Goal: Complete application form

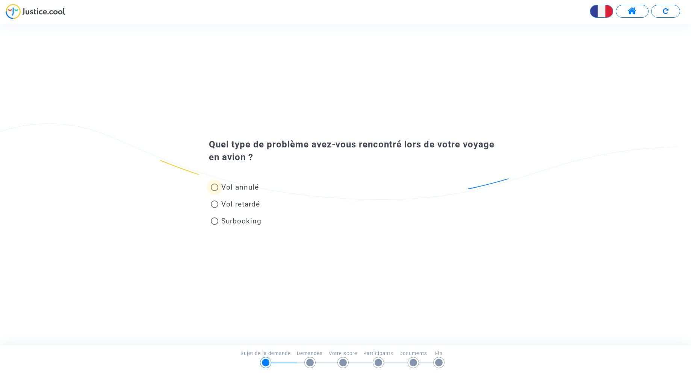
click at [218, 189] on span at bounding box center [215, 187] width 8 height 8
click at [215, 191] on input "Vol annulé" at bounding box center [214, 191] width 0 height 0
radio input "true"
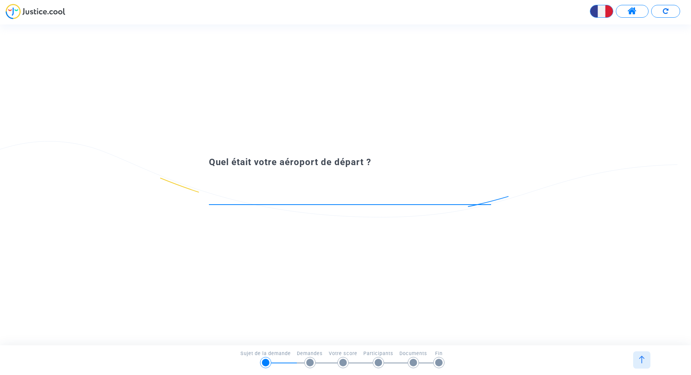
click at [355, 199] on input at bounding box center [350, 198] width 282 height 8
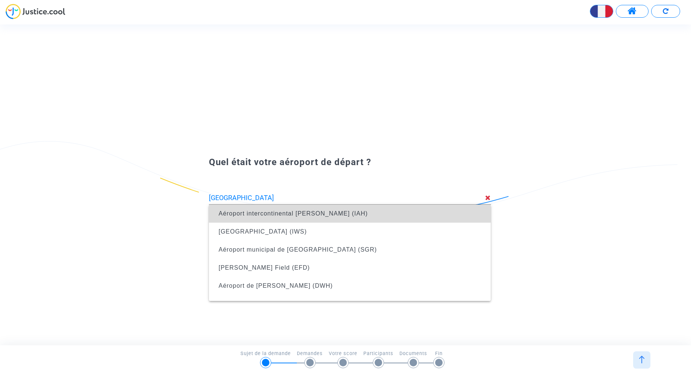
click at [320, 209] on span "Aéroport intercontinental [PERSON_NAME] (IAH)" at bounding box center [350, 214] width 270 height 18
type input "Aéroport intercontinental [PERSON_NAME] (IAH)"
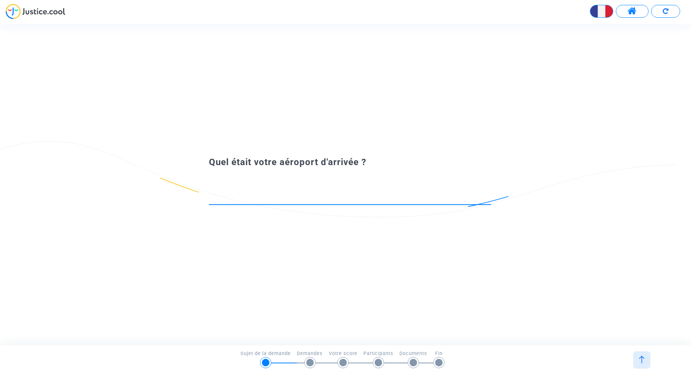
click at [336, 197] on input at bounding box center [350, 198] width 282 height 8
type input "P"
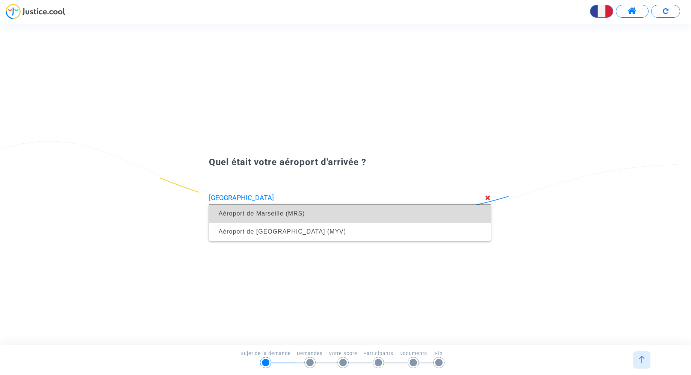
click at [303, 216] on span "Aéroport de Marseille (MRS)" at bounding box center [262, 213] width 86 height 6
type input "Aéroport de Marseille (MRS)"
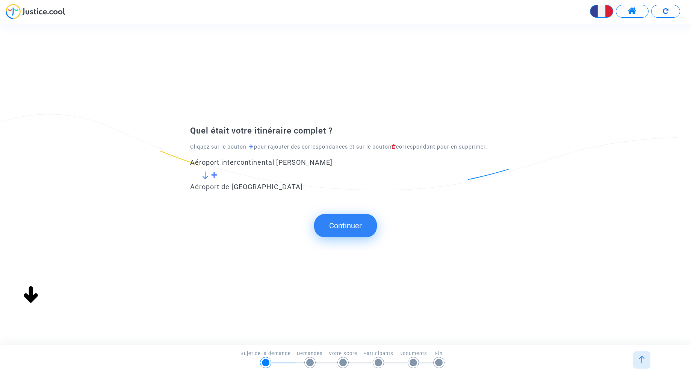
click at [214, 175] on span at bounding box center [214, 174] width 7 height 7
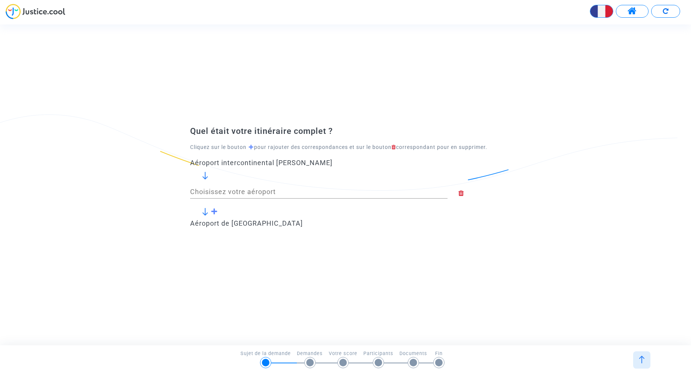
click at [250, 189] on input "Choisissez votre aéroport" at bounding box center [319, 192] width 258 height 8
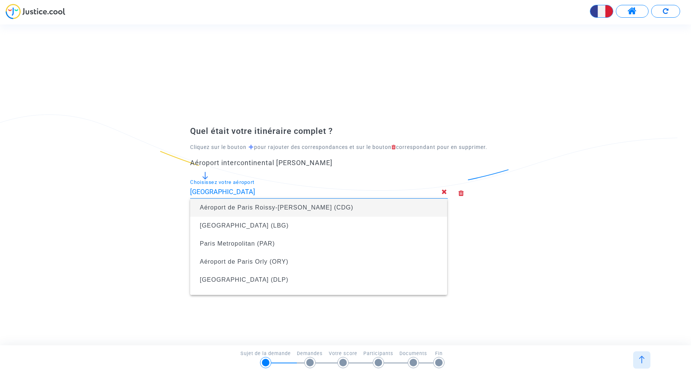
click at [293, 208] on span "Aéroport de Paris Roissy-Charles de Gaulle (CDG)" at bounding box center [277, 207] width 154 height 6
type input "Aéroport de Paris Roissy-Charles de Gaulle (CDG)"
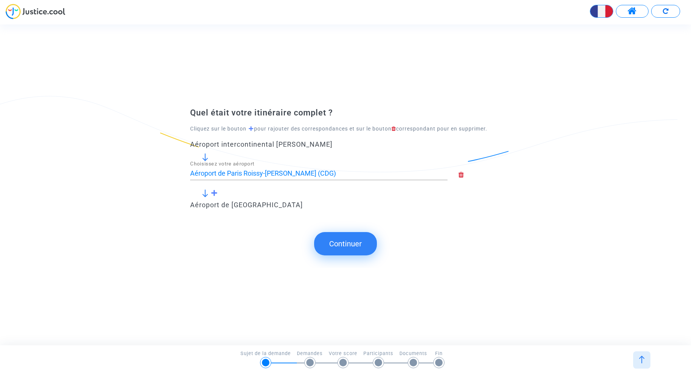
click at [344, 243] on button "Continuer" at bounding box center [345, 243] width 63 height 23
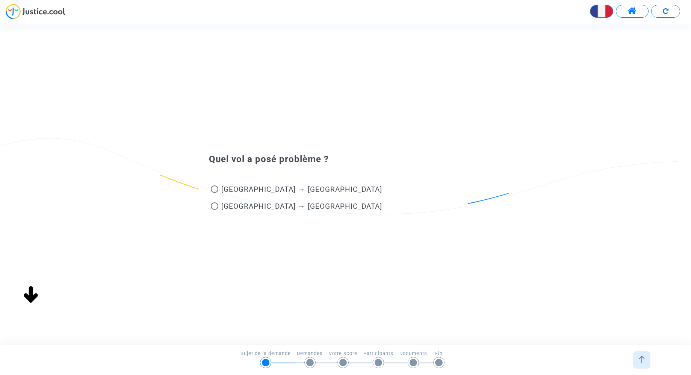
click at [214, 189] on span at bounding box center [215, 189] width 8 height 8
click at [214, 193] on input "Houston → Paris" at bounding box center [214, 193] width 0 height 0
radio input "true"
type input "Aéroport de Paris Roissy-Charles de Gaulle (CDG)"
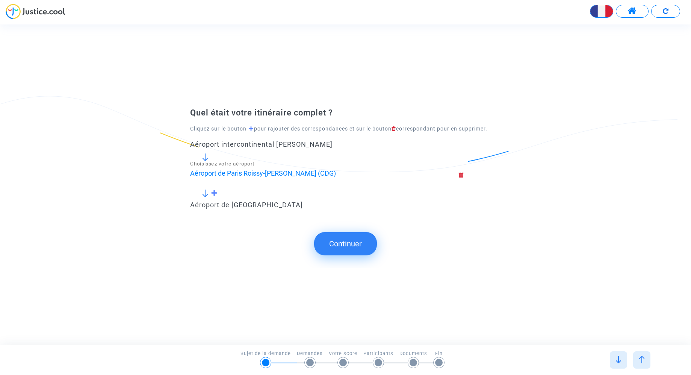
click at [463, 177] on icon at bounding box center [480, 174] width 42 height 7
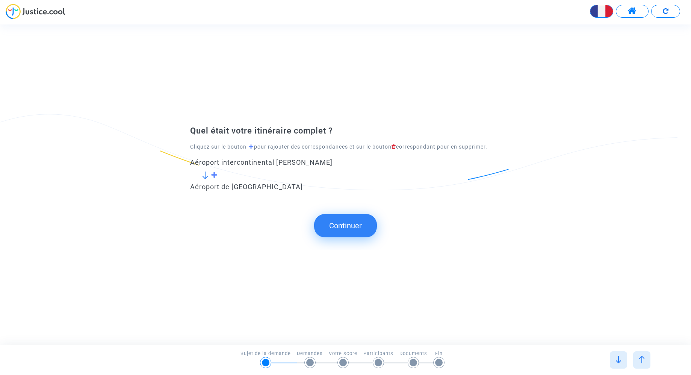
click at [215, 176] on span at bounding box center [214, 174] width 7 height 7
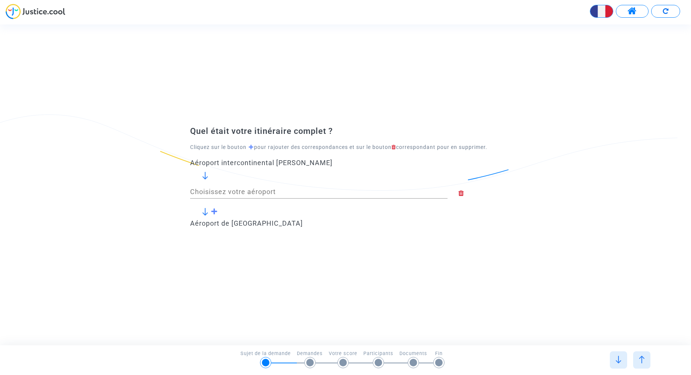
click at [255, 196] on div "Choisissez votre aéroport" at bounding box center [319, 188] width 258 height 19
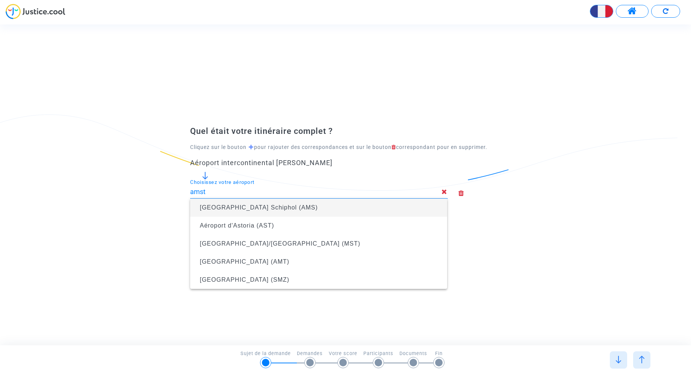
click at [291, 206] on span "Amsterdam Airport Schiphol (AMS)" at bounding box center [259, 207] width 118 height 6
type input "Amsterdam Airport Schiphol (AMS)"
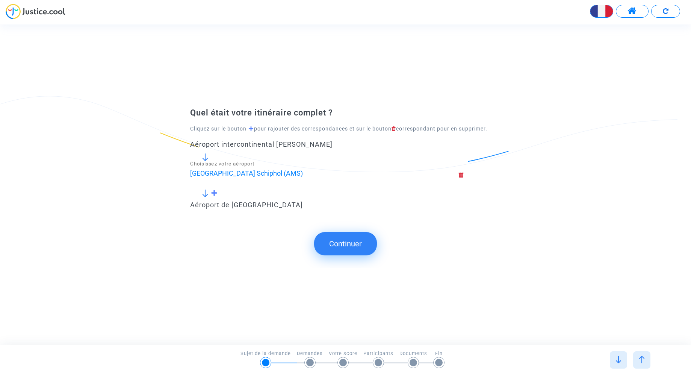
click at [353, 241] on button "Continuer" at bounding box center [345, 243] width 63 height 23
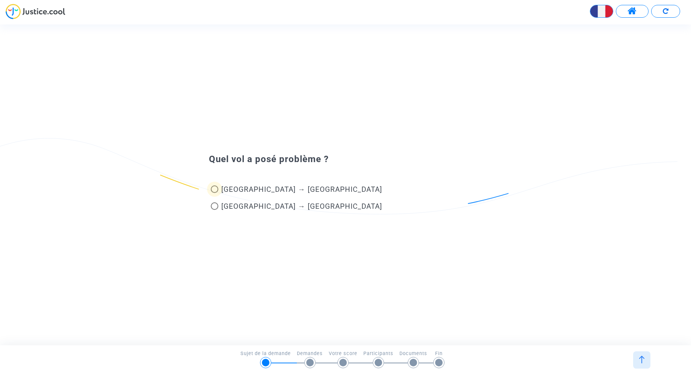
click at [214, 191] on span at bounding box center [215, 189] width 8 height 8
click at [214, 193] on input "Houston → Amsterdam" at bounding box center [214, 193] width 0 height 0
radio input "true"
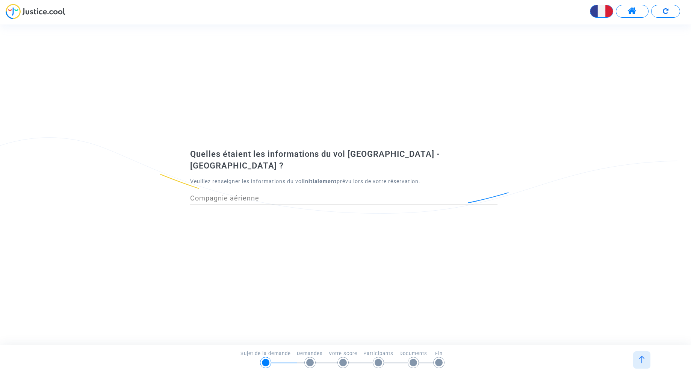
drag, startPoint x: 300, startPoint y: 191, endPoint x: 303, endPoint y: 194, distance: 4.5
click at [300, 194] on input "Compagnie aérienne" at bounding box center [344, 198] width 308 height 8
click at [256, 196] on div "Compagnie aérienne" at bounding box center [344, 195] width 308 height 19
click at [254, 194] on input "Compagnie aérienne" at bounding box center [344, 198] width 308 height 8
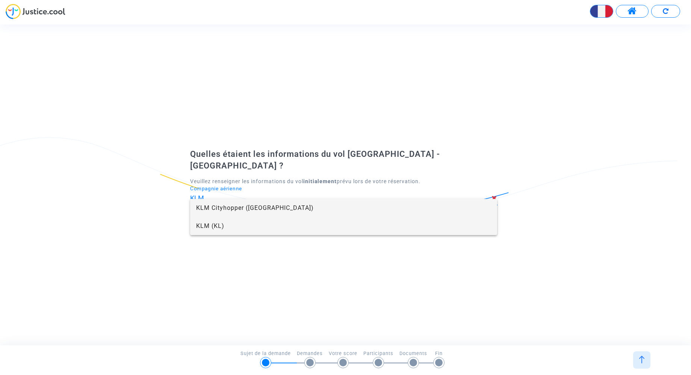
type input "KLM"
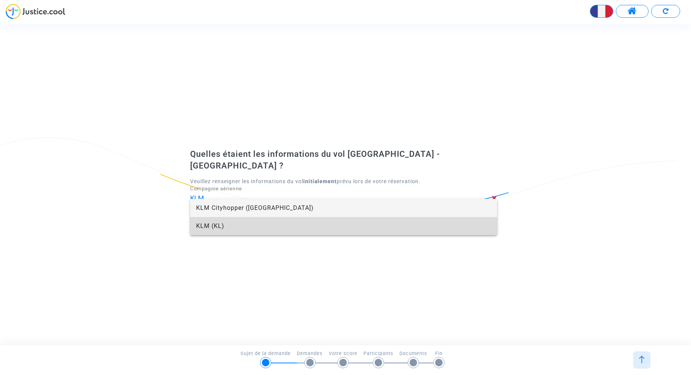
click at [235, 225] on span "KLM (KL)" at bounding box center [344, 226] width 296 height 18
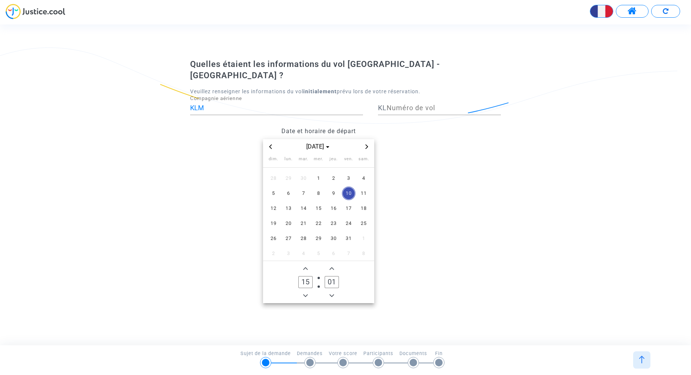
click at [270, 144] on icon "Previous month" at bounding box center [271, 146] width 3 height 5
click at [304, 186] on span "9" at bounding box center [304, 193] width 14 height 14
click at [337, 277] on input "01" at bounding box center [332, 282] width 14 height 12
click at [332, 277] on input "03" at bounding box center [332, 282] width 14 height 12
type input "30"
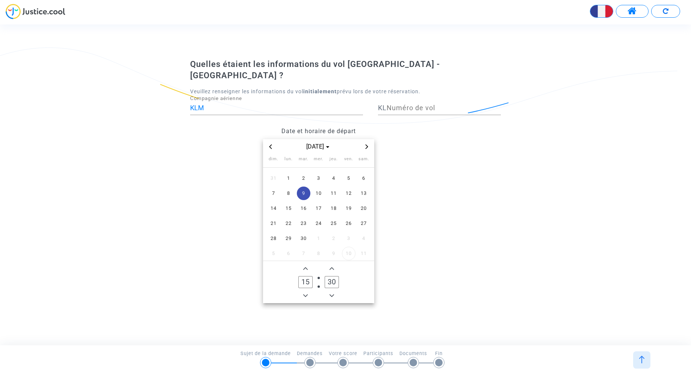
click at [353, 277] on owl-date-time-timer "15 Hour 30 Minute" at bounding box center [318, 282] width 111 height 42
click at [430, 105] on input "Numéro de vol" at bounding box center [444, 108] width 114 height 8
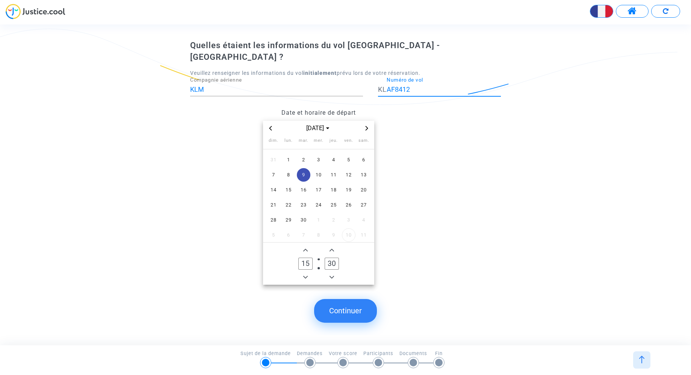
type input "AF8412"
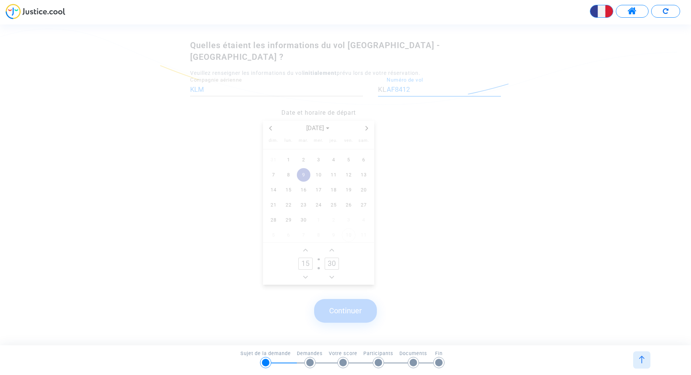
click at [344, 303] on button "Continuer" at bounding box center [345, 310] width 63 height 23
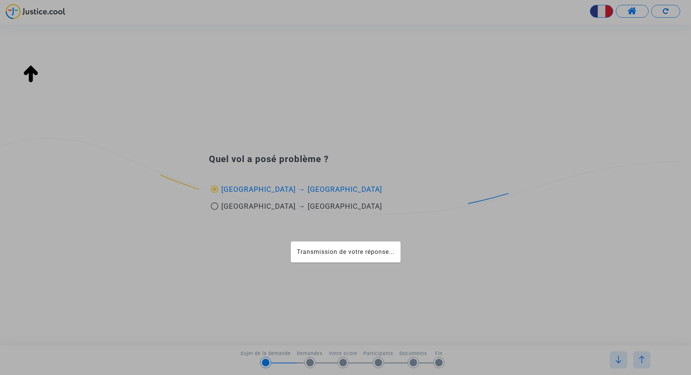
type input "Amsterdam Airport Schiphol (AMS)"
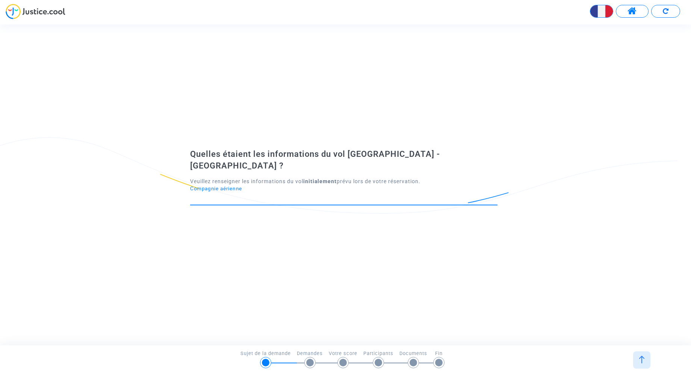
click at [351, 194] on input "Compagnie aérienne" at bounding box center [344, 198] width 308 height 8
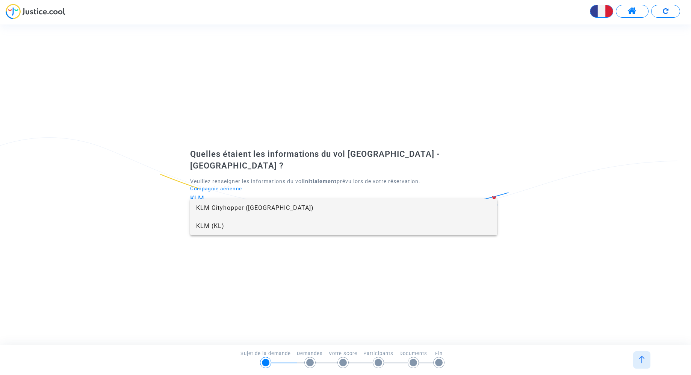
type input "KLM"
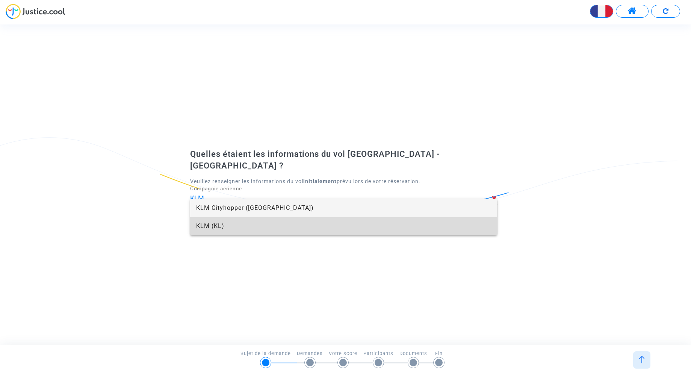
click at [250, 226] on span "KLM (KL)" at bounding box center [344, 226] width 296 height 18
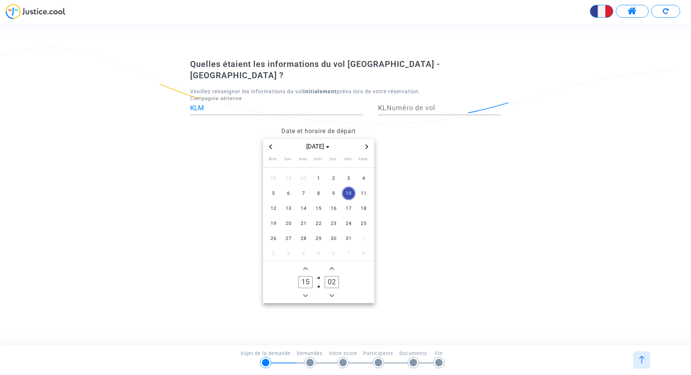
click at [270, 144] on span "Previous month" at bounding box center [270, 146] width 9 height 9
click at [362, 188] on span "13" at bounding box center [364, 193] width 14 height 14
click at [323, 186] on span "10" at bounding box center [319, 193] width 14 height 14
drag, startPoint x: 310, startPoint y: 276, endPoint x: 300, endPoint y: 276, distance: 10.2
click at [300, 276] on input "15" at bounding box center [306, 282] width 14 height 12
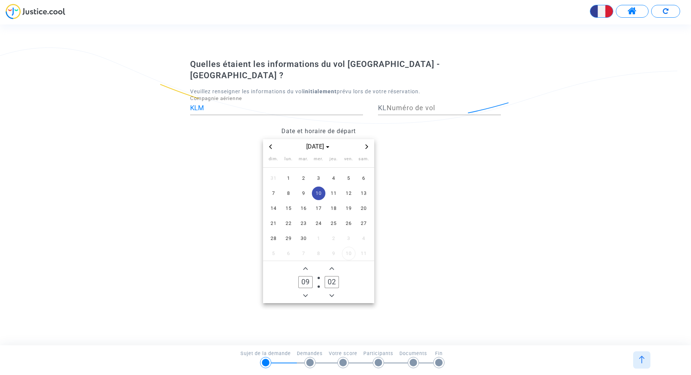
type input "09"
click at [335, 276] on input "02" at bounding box center [332, 282] width 14 height 12
type input "0"
type input "35"
click at [403, 104] on input "Numéro de vol" at bounding box center [444, 108] width 114 height 8
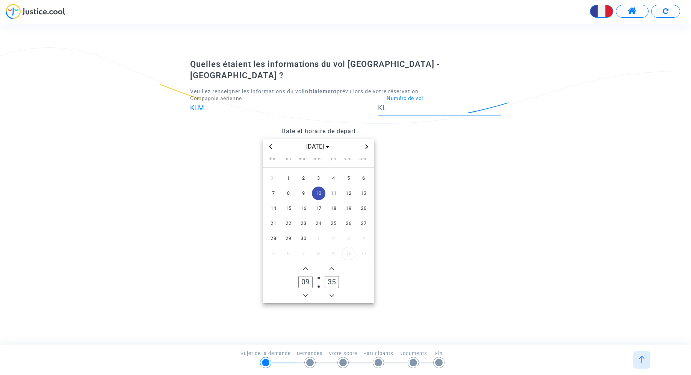
paste input "ericharrier@gmail.com"
type input "ericharrier@gmail.com"
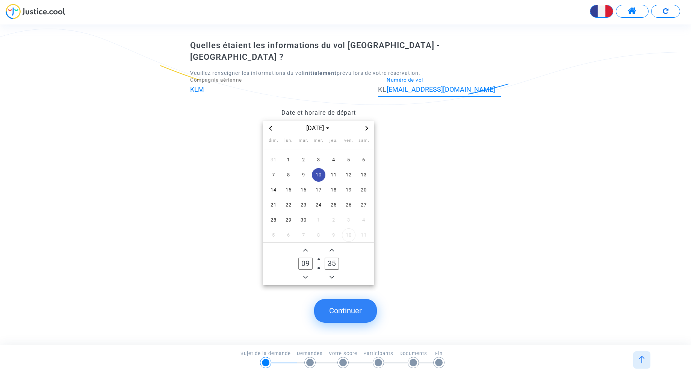
drag, startPoint x: 464, startPoint y: 80, endPoint x: 387, endPoint y: 86, distance: 77.3
click at [387, 86] on input "ericharrier@gmail.com" at bounding box center [444, 90] width 114 height 8
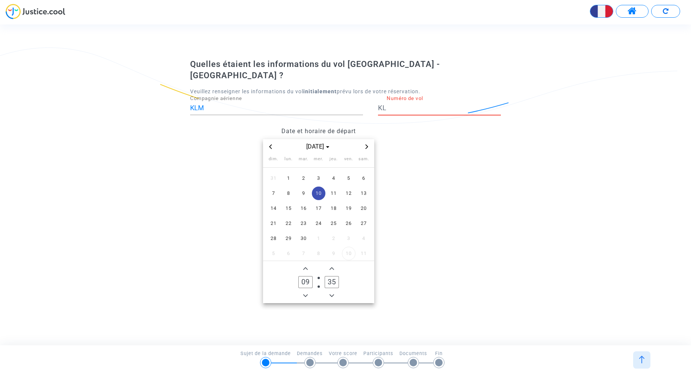
click at [415, 104] on input "Numéro de vol" at bounding box center [444, 108] width 114 height 8
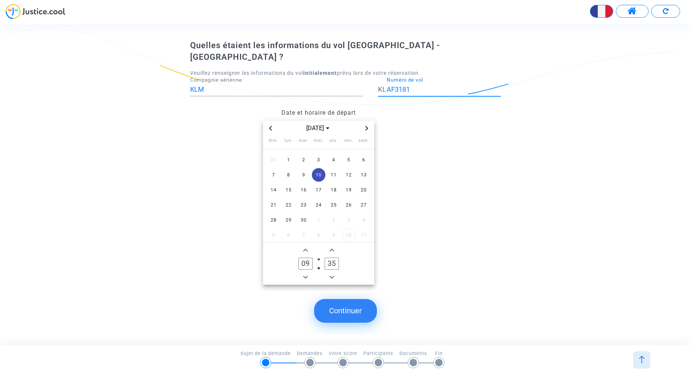
type input "AF3181"
click at [351, 304] on button "Continuer" at bounding box center [345, 310] width 63 height 23
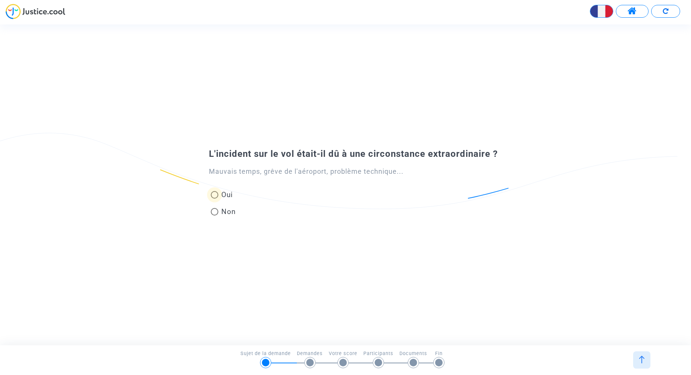
click at [215, 195] on span at bounding box center [215, 195] width 8 height 8
click at [215, 199] on input "Oui" at bounding box center [214, 199] width 0 height 0
radio input "true"
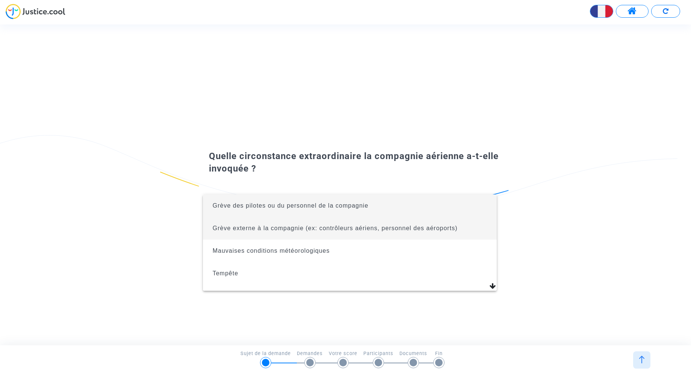
click at [350, 229] on span "Grève externe à la compagnie (ex: contrôleurs aériens, personnel des aéroports)" at bounding box center [335, 228] width 245 height 6
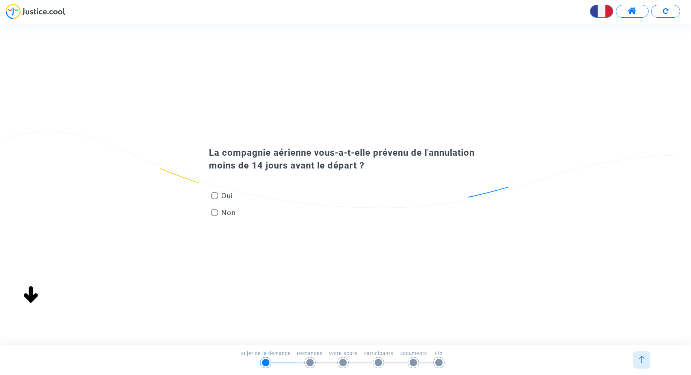
click at [215, 211] on span at bounding box center [215, 213] width 8 height 8
click at [215, 216] on input "Non" at bounding box center [214, 216] width 0 height 0
radio input "true"
click at [215, 214] on span at bounding box center [215, 213] width 8 height 8
click at [215, 216] on input "Non" at bounding box center [214, 216] width 0 height 0
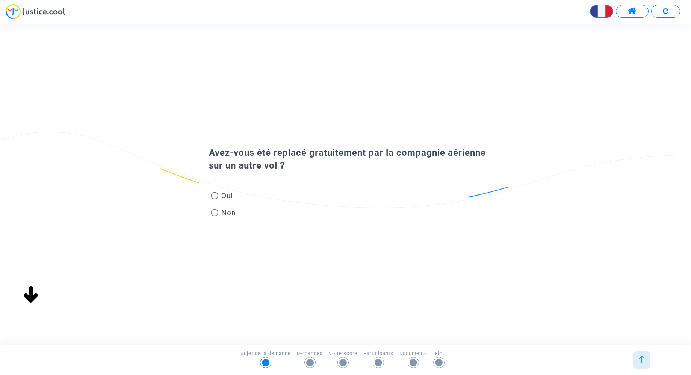
radio input "true"
click at [214, 214] on span at bounding box center [215, 213] width 8 height 8
click at [214, 216] on input "Non" at bounding box center [214, 216] width 0 height 0
radio input "true"
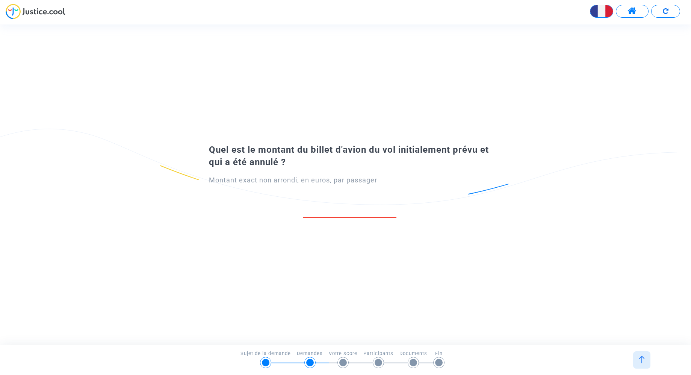
click at [363, 210] on input "number" at bounding box center [349, 209] width 93 height 10
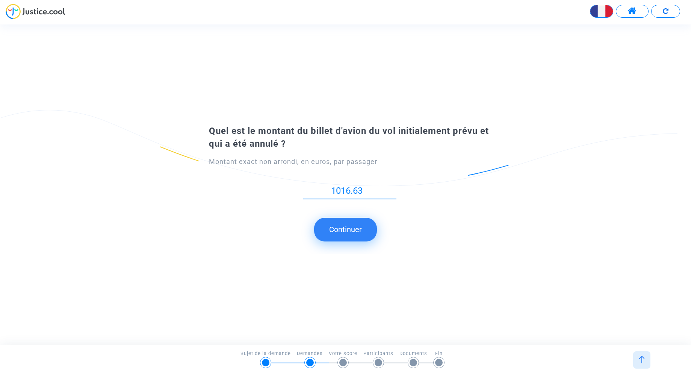
type input "1016.63"
click at [381, 226] on submit-question "Continuer" at bounding box center [345, 229] width 691 height 23
click at [347, 229] on button "Continuer" at bounding box center [345, 229] width 63 height 23
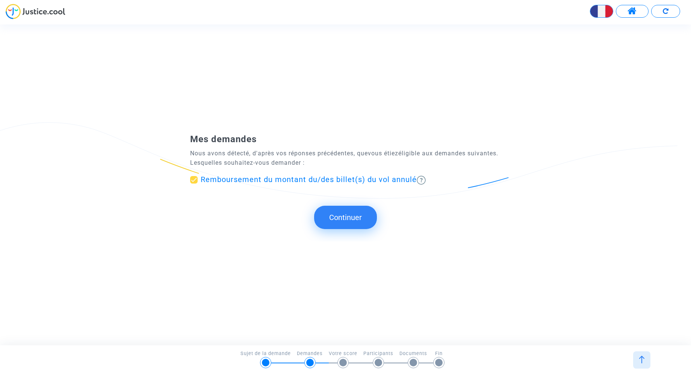
click at [356, 216] on button "Continuer" at bounding box center [345, 217] width 63 height 23
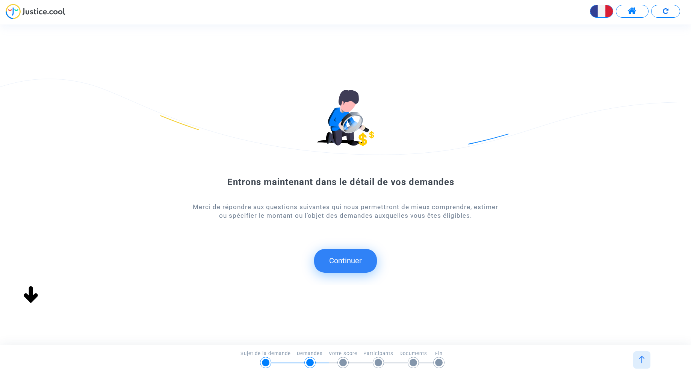
click at [350, 255] on button "Continuer" at bounding box center [345, 260] width 63 height 23
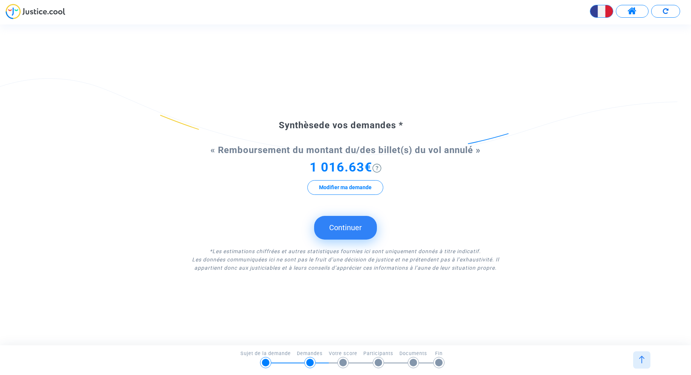
click at [381, 167] on img at bounding box center [377, 168] width 9 height 9
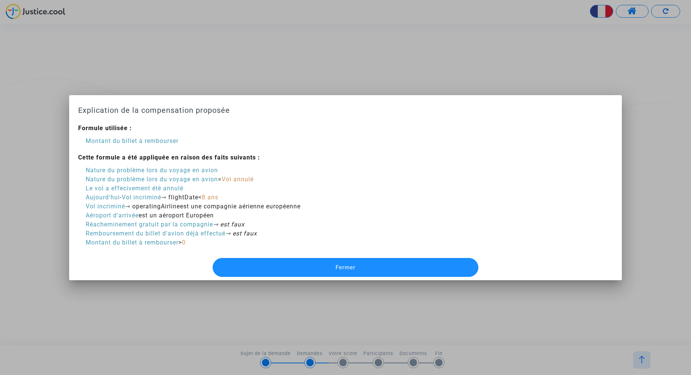
click at [360, 267] on button "Fermer" at bounding box center [346, 267] width 266 height 19
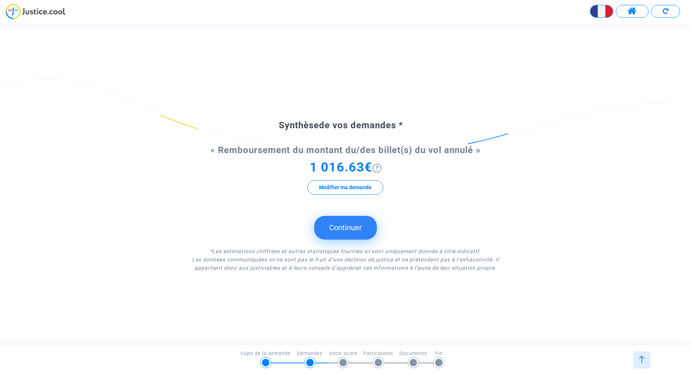
click at [353, 226] on button "Continuer" at bounding box center [345, 227] width 63 height 23
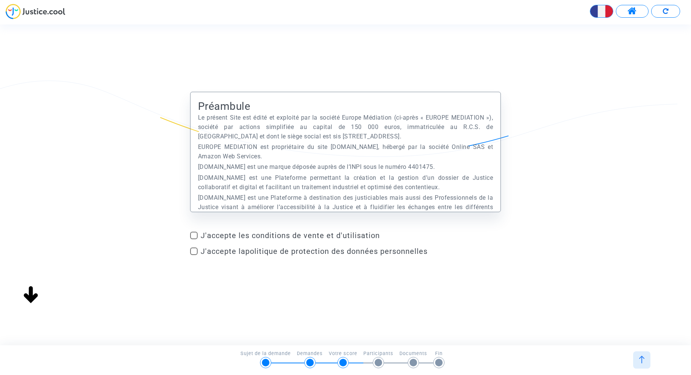
click at [196, 238] on span at bounding box center [194, 236] width 8 height 8
click at [194, 239] on input "J'accepte les conditions de vente et d'utilisation" at bounding box center [194, 239] width 0 height 0
checkbox input "true"
click at [196, 252] on span at bounding box center [194, 251] width 8 height 8
click at [194, 255] on input "J'accepte la politique de protection des données personnelles" at bounding box center [194, 255] width 0 height 0
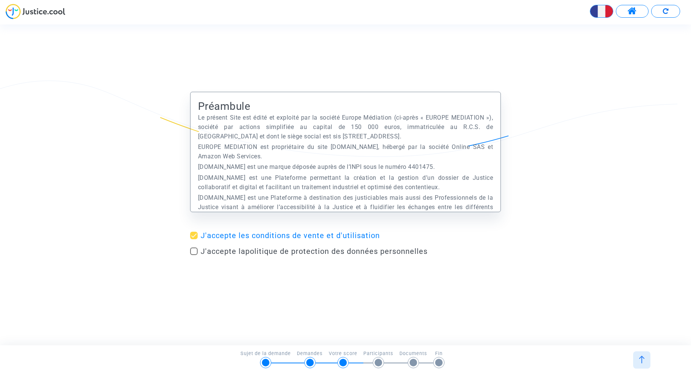
checkbox input "true"
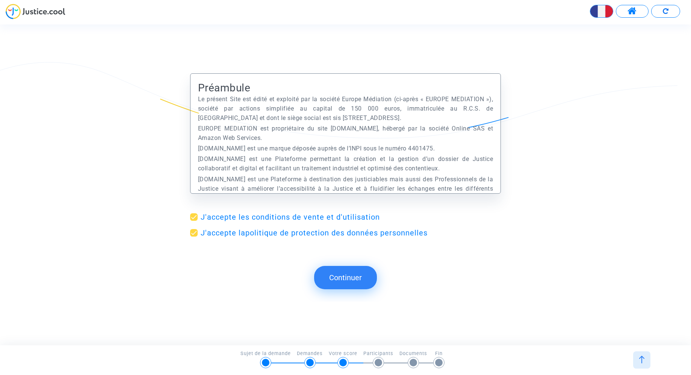
click at [358, 274] on button "Continuer" at bounding box center [345, 277] width 63 height 23
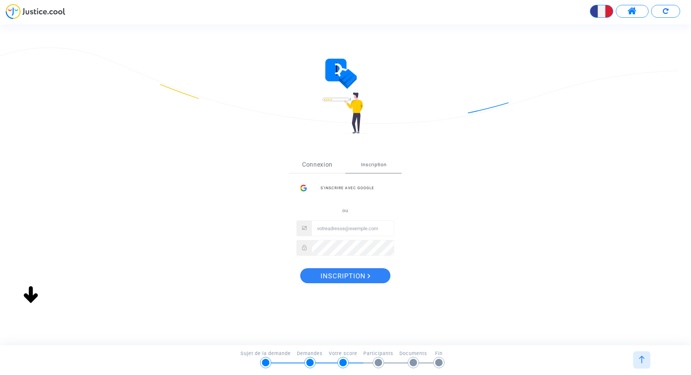
click at [323, 162] on link "Connexion" at bounding box center [317, 164] width 56 height 17
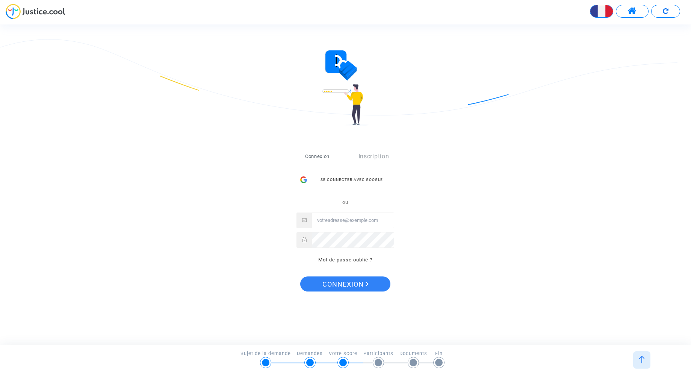
click at [353, 181] on div "Se connecter avec Google" at bounding box center [346, 179] width 98 height 15
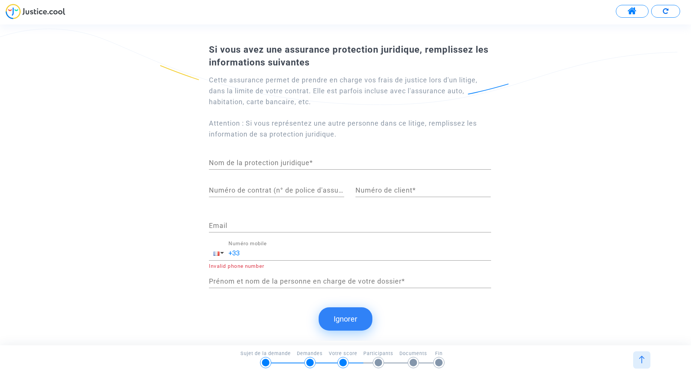
click at [350, 320] on button "Ignorer" at bounding box center [346, 318] width 54 height 23
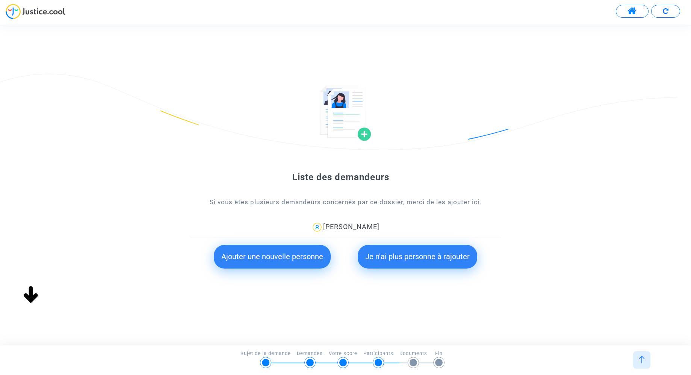
click at [274, 259] on button "Ajouter une nouvelle personne" at bounding box center [272, 256] width 117 height 23
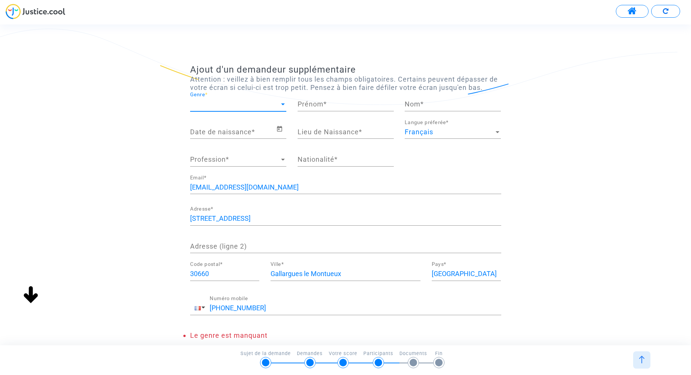
click at [266, 105] on span "Genre" at bounding box center [234, 104] width 89 height 8
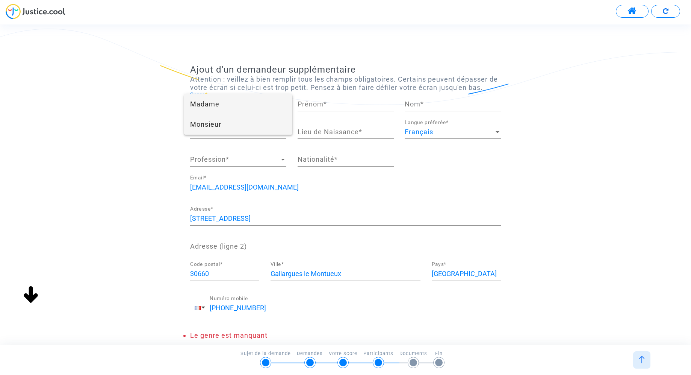
click at [222, 126] on span "Monsieur" at bounding box center [238, 124] width 96 height 20
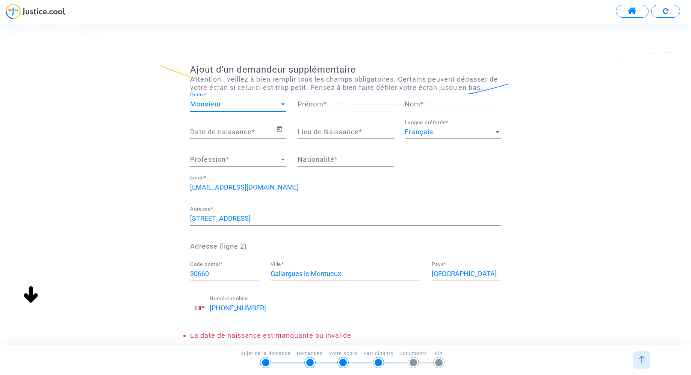
click at [332, 104] on input "Prénom *" at bounding box center [346, 104] width 96 height 8
drag, startPoint x: 303, startPoint y: 106, endPoint x: 291, endPoint y: 106, distance: 11.3
click at [291, 106] on div "Monsieur Genre * [PERSON_NAME] * Nom *" at bounding box center [346, 106] width 323 height 28
type input "[DEMOGRAPHIC_DATA]"
click at [406, 104] on input "[PERSON_NAME]" at bounding box center [453, 104] width 96 height 8
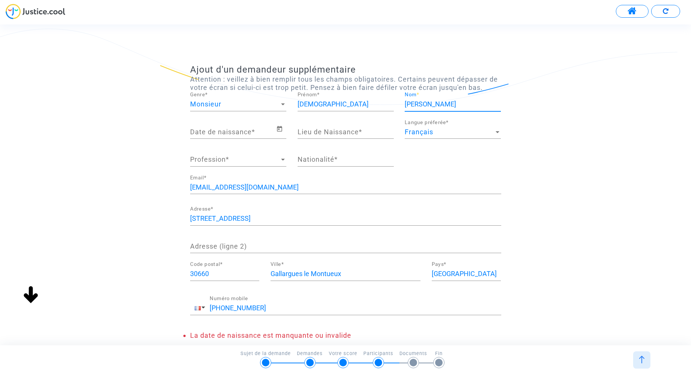
type input "[PERSON_NAME]"
click at [238, 134] on input "Date de naissance *" at bounding box center [233, 132] width 86 height 8
click at [424, 130] on span "Français" at bounding box center [419, 132] width 29 height 8
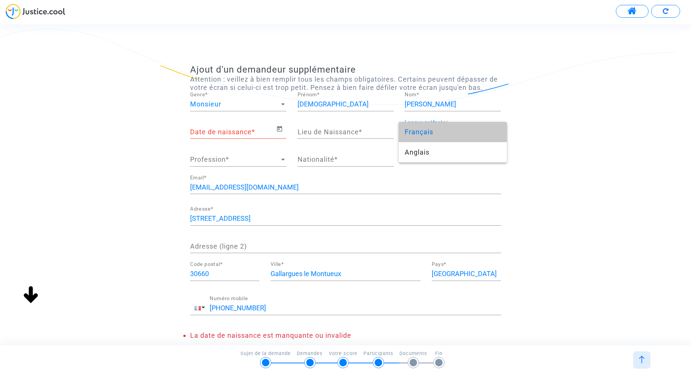
click at [424, 130] on span "Français" at bounding box center [453, 132] width 96 height 20
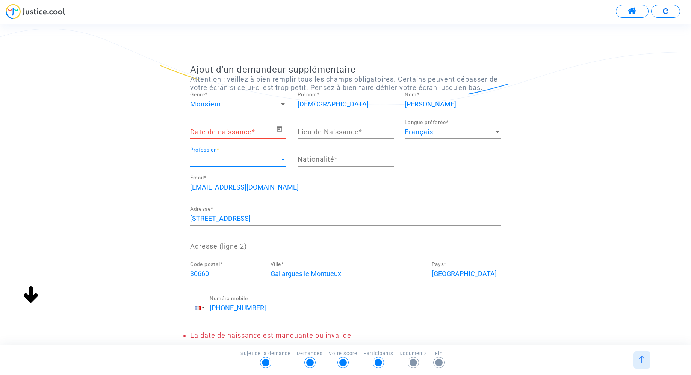
click at [268, 160] on span "Profession" at bounding box center [234, 160] width 89 height 8
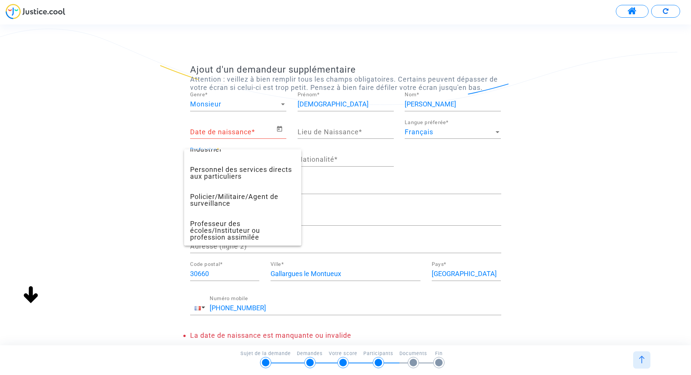
scroll to position [504, 0]
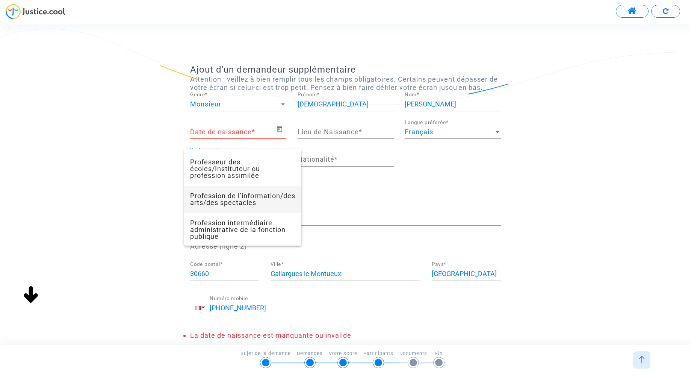
click at [247, 209] on span "Profession de l’information/des arts/des spectacles" at bounding box center [242, 199] width 105 height 27
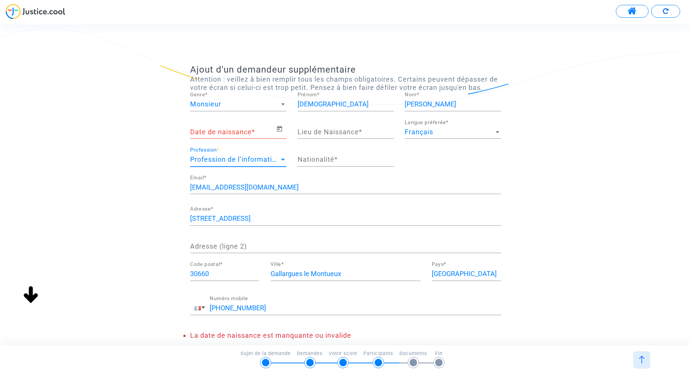
scroll to position [467, 0]
click at [338, 162] on input "Nationalité *" at bounding box center [346, 160] width 96 height 8
type input "E"
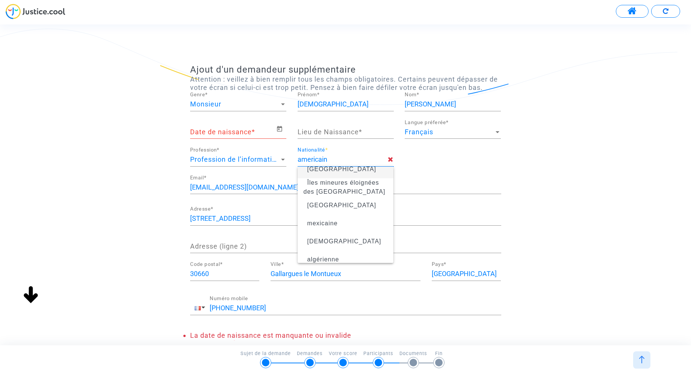
scroll to position [26, 0]
click at [339, 202] on span "[GEOGRAPHIC_DATA]" at bounding box center [346, 204] width 84 height 21
type input "[GEOGRAPHIC_DATA]"
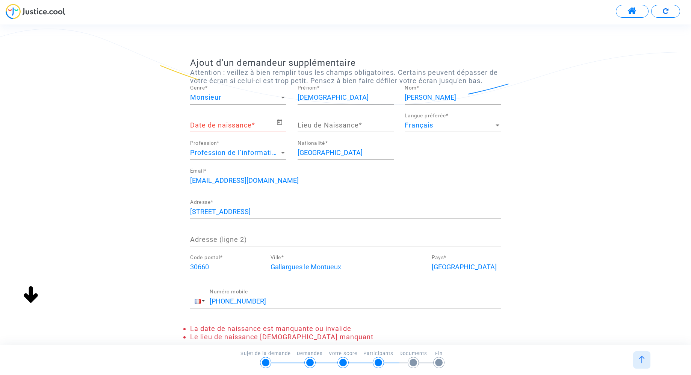
scroll to position [8, 0]
click at [344, 123] on input "Lieu de Naissance *" at bounding box center [346, 124] width 96 height 8
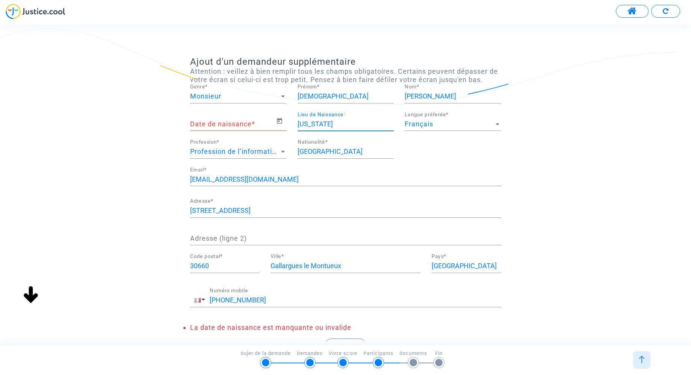
type input "[US_STATE]"
click at [217, 124] on input "Date de naissance *" at bounding box center [233, 124] width 86 height 8
click at [220, 124] on input "Date de naissance *" at bounding box center [233, 124] width 86 height 8
click at [283, 121] on span "Open calendar" at bounding box center [281, 121] width 10 height 9
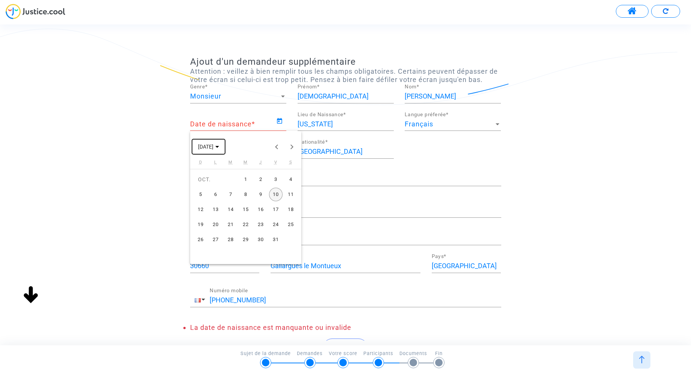
click at [214, 146] on span "[DATE]" at bounding box center [205, 147] width 15 height 6
click at [277, 146] on button "Previous 24 years" at bounding box center [277, 146] width 15 height 15
click at [292, 146] on button "Next 24 years" at bounding box center [292, 146] width 15 height 15
click at [205, 170] on div "1992" at bounding box center [206, 170] width 24 height 14
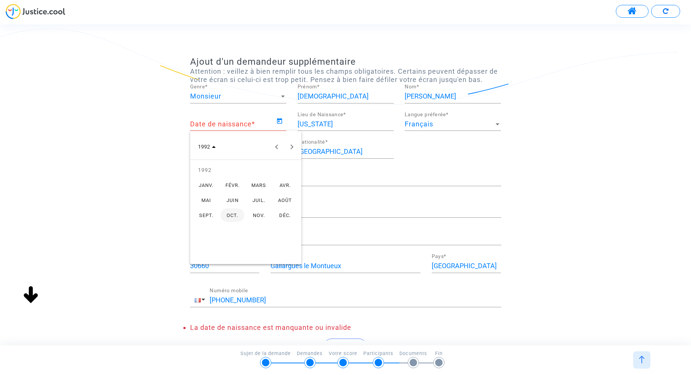
click at [232, 199] on div "JUIN" at bounding box center [233, 200] width 24 height 14
click at [198, 239] on div "21" at bounding box center [201, 240] width 14 height 14
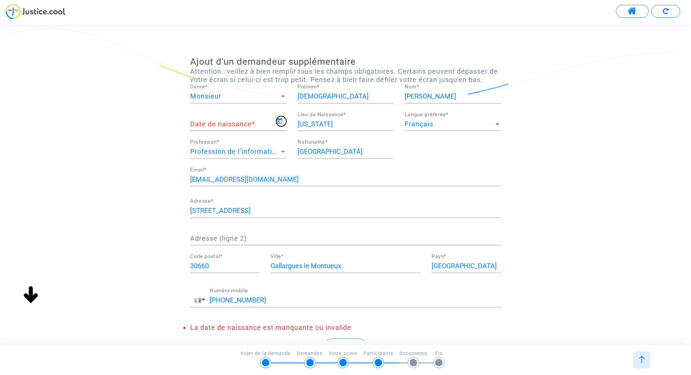
type input "[DATE]"
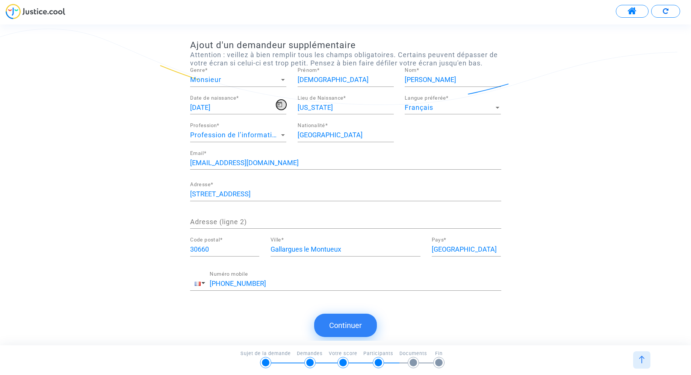
scroll to position [3, 0]
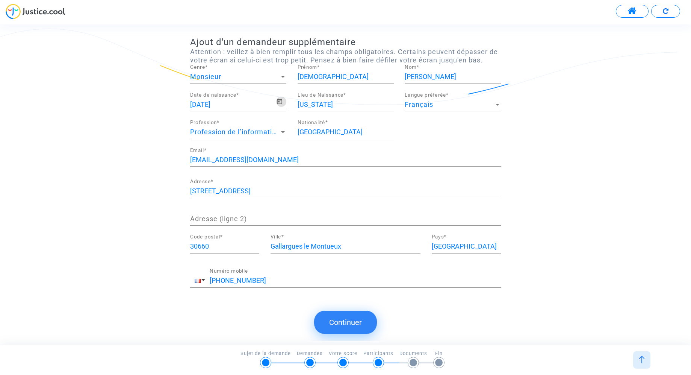
click at [347, 324] on button "Continuer" at bounding box center [345, 322] width 63 height 23
click at [346, 321] on button "Continuer" at bounding box center [345, 322] width 63 height 23
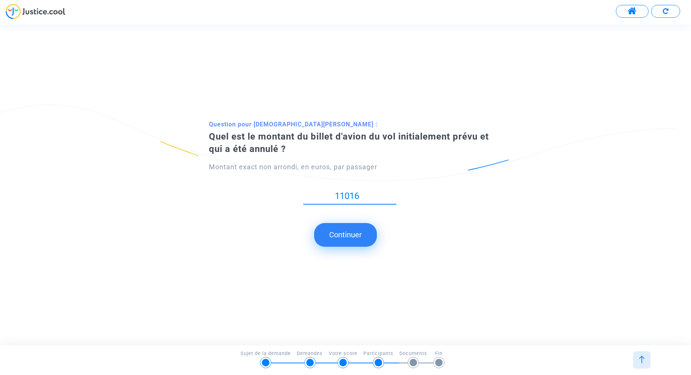
drag, startPoint x: 353, startPoint y: 197, endPoint x: 341, endPoint y: 197, distance: 12.0
click at [341, 197] on input "11016" at bounding box center [349, 196] width 93 height 10
type input "1016.63"
click at [354, 235] on button "Continuer" at bounding box center [345, 234] width 63 height 23
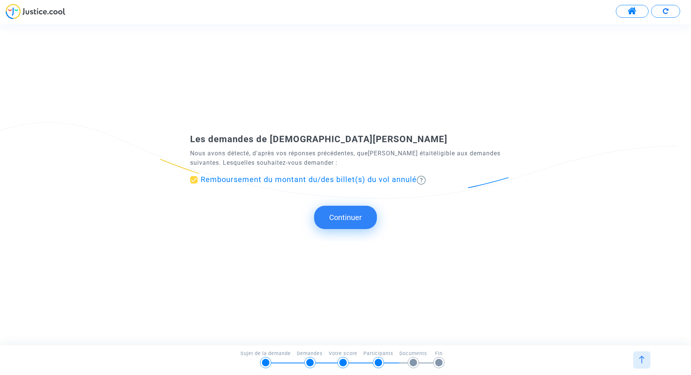
click at [349, 214] on button "Continuer" at bounding box center [345, 217] width 63 height 23
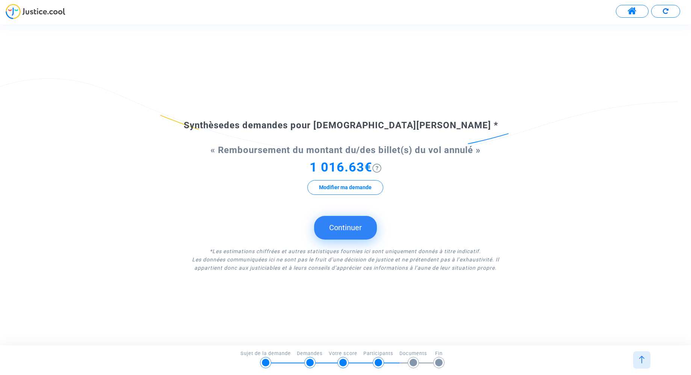
click at [352, 228] on button "Continuer" at bounding box center [345, 227] width 63 height 23
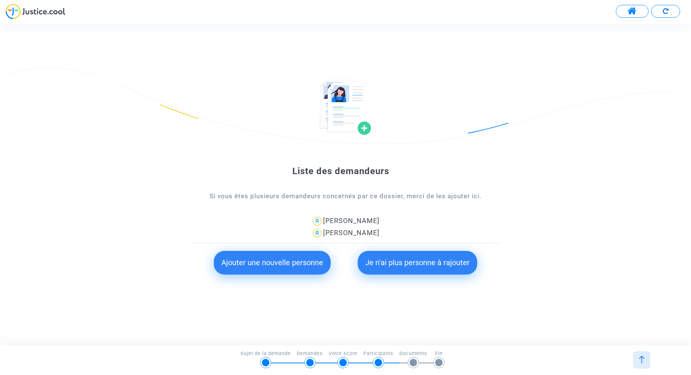
click at [365, 221] on div "[PERSON_NAME]" at bounding box center [345, 221] width 311 height 12
click at [381, 221] on div "[PERSON_NAME]" at bounding box center [345, 221] width 311 height 12
drag, startPoint x: 371, startPoint y: 220, endPoint x: 323, endPoint y: 221, distance: 47.7
click at [323, 221] on div "[PERSON_NAME]" at bounding box center [345, 221] width 311 height 12
click at [316, 221] on img at bounding box center [317, 221] width 12 height 12
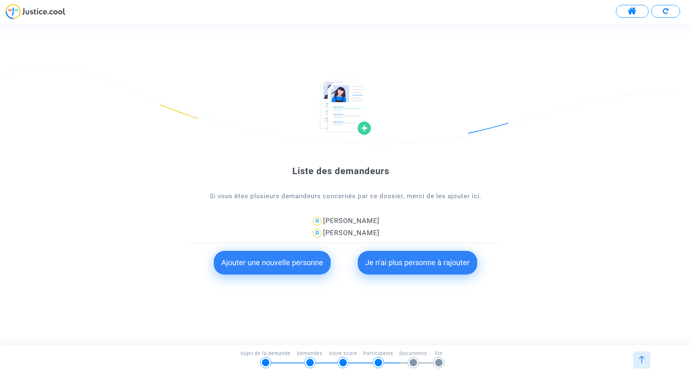
click at [295, 260] on button "Ajouter une nouvelle personne" at bounding box center [272, 262] width 117 height 23
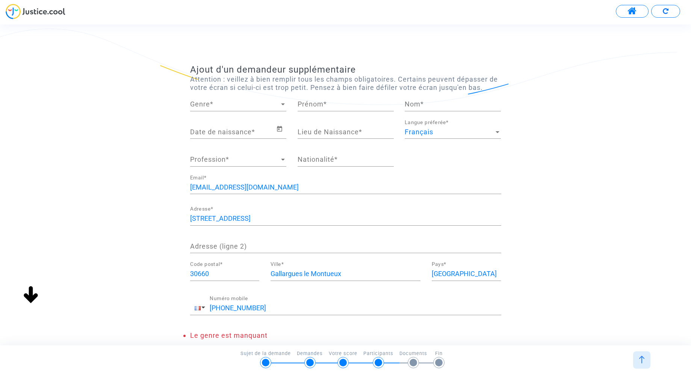
click at [252, 108] on span "Genre" at bounding box center [234, 104] width 89 height 8
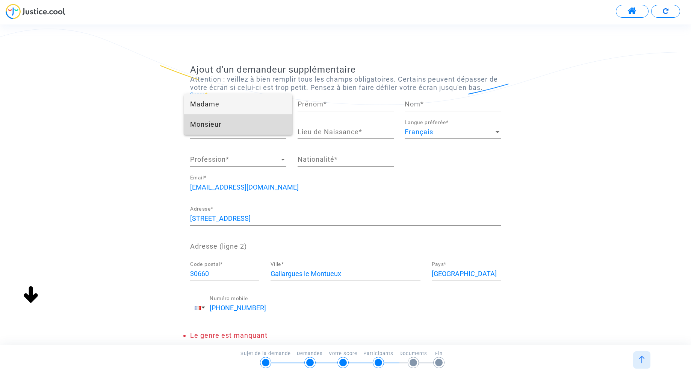
click at [227, 120] on span "Monsieur" at bounding box center [238, 124] width 96 height 20
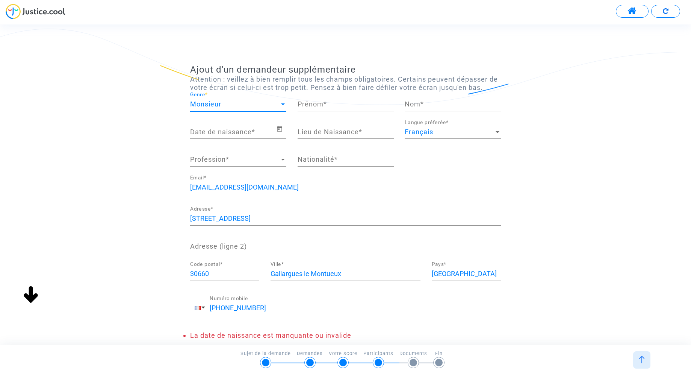
click at [316, 107] on input "Prénom *" at bounding box center [346, 104] width 96 height 8
type input "[PERSON_NAME]"
click at [427, 104] on input "Nom *" at bounding box center [453, 104] width 96 height 8
type input "Latin"
click at [238, 161] on span "Profession" at bounding box center [234, 160] width 89 height 8
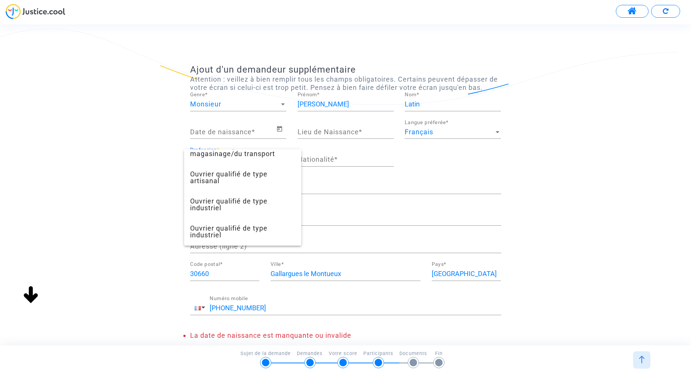
scroll to position [462, 0]
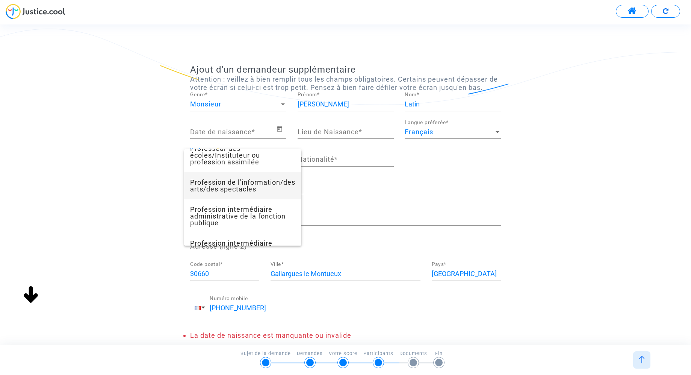
click at [251, 189] on span "Profession de l’information/des arts/des spectacles" at bounding box center [242, 185] width 105 height 27
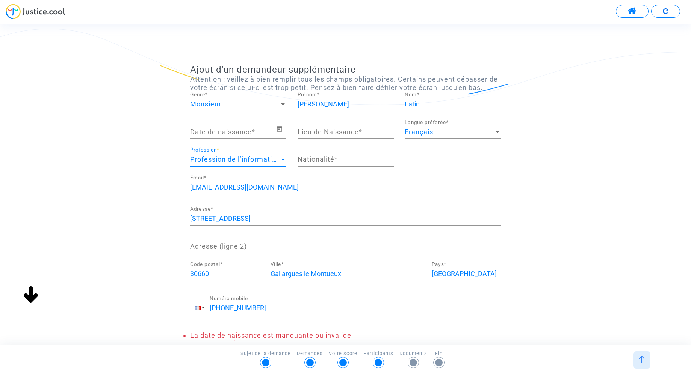
scroll to position [467, 0]
click at [252, 130] on input "Date de naissance *" at bounding box center [233, 132] width 86 height 8
click at [281, 129] on icon "Open calendar" at bounding box center [279, 128] width 7 height 9
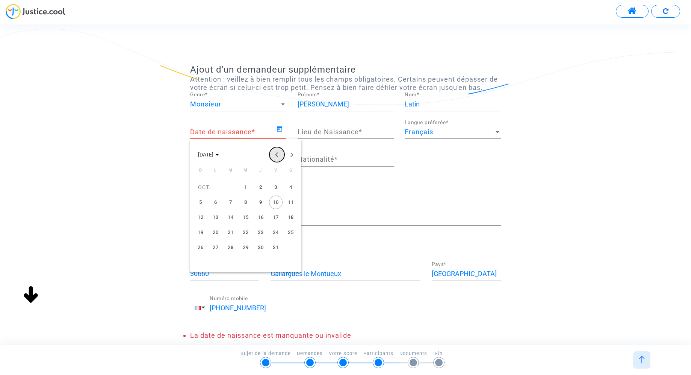
click at [277, 153] on button "Previous month" at bounding box center [277, 154] width 15 height 15
click at [214, 152] on span "[DATE]" at bounding box center [205, 155] width 15 height 6
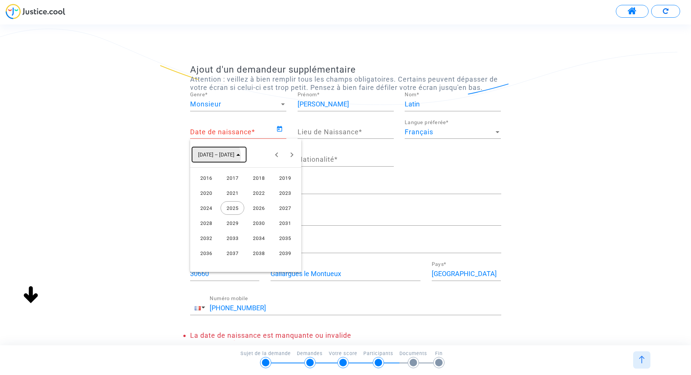
click at [215, 156] on span "[DATE] – [DATE]" at bounding box center [216, 155] width 36 height 6
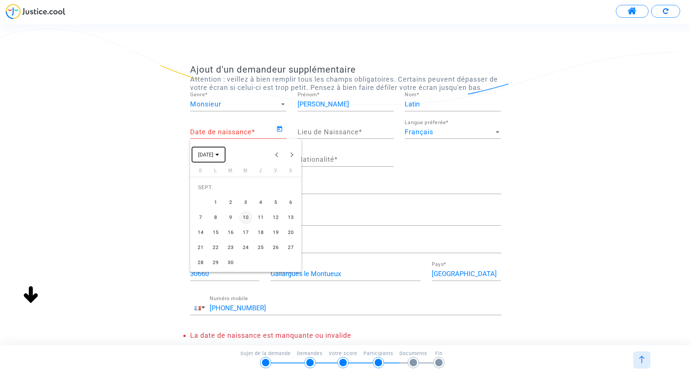
drag, startPoint x: 215, startPoint y: 156, endPoint x: 240, endPoint y: 156, distance: 24.8
click at [214, 156] on span "[DATE]" at bounding box center [205, 155] width 15 height 6
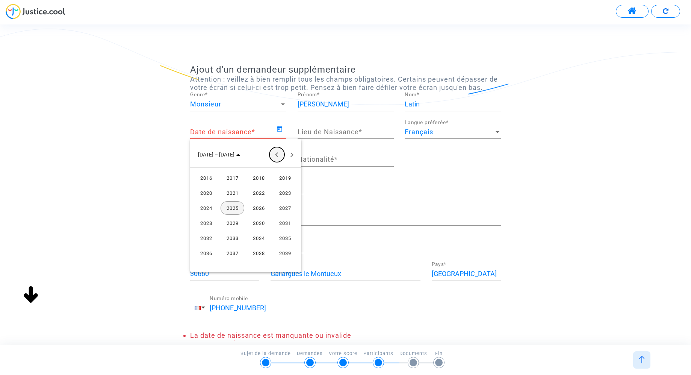
click at [274, 155] on button "Previous 24 years" at bounding box center [277, 154] width 15 height 15
click at [258, 209] on div "2002" at bounding box center [259, 208] width 24 height 14
click at [262, 205] on div "JUIL." at bounding box center [259, 208] width 24 height 14
click at [236, 232] on div "16" at bounding box center [231, 233] width 14 height 14
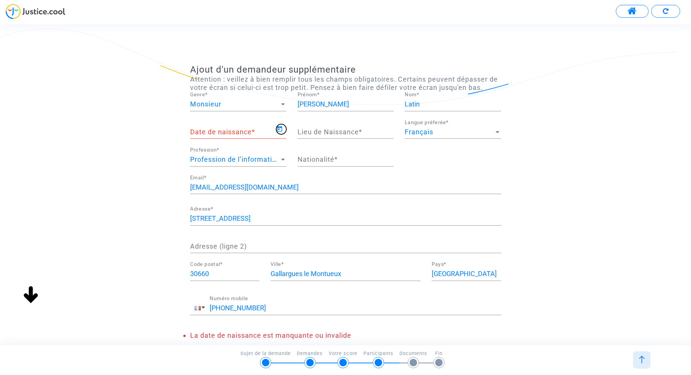
type input "[DATE]"
click at [335, 132] on input "Lieu de Naissance *" at bounding box center [346, 132] width 96 height 8
type input "[US_STATE]"
click at [340, 159] on input "Nationalité *" at bounding box center [346, 160] width 96 height 8
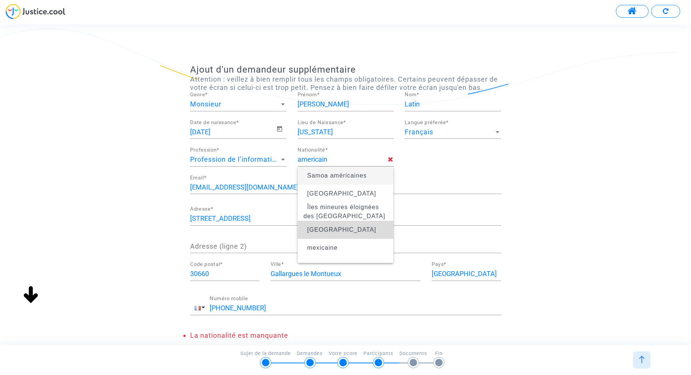
click at [351, 228] on span "[GEOGRAPHIC_DATA]" at bounding box center [346, 229] width 84 height 21
type input "[GEOGRAPHIC_DATA]"
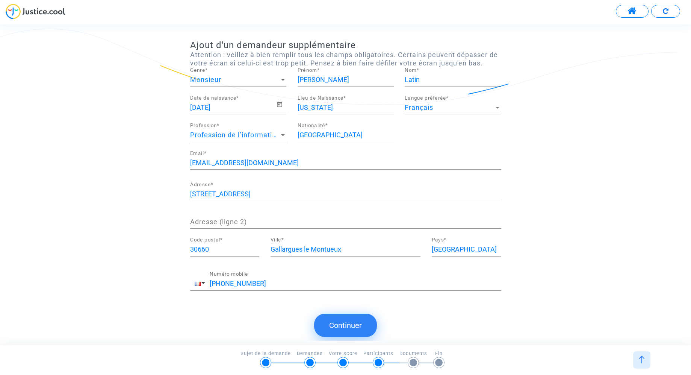
scroll to position [3, 0]
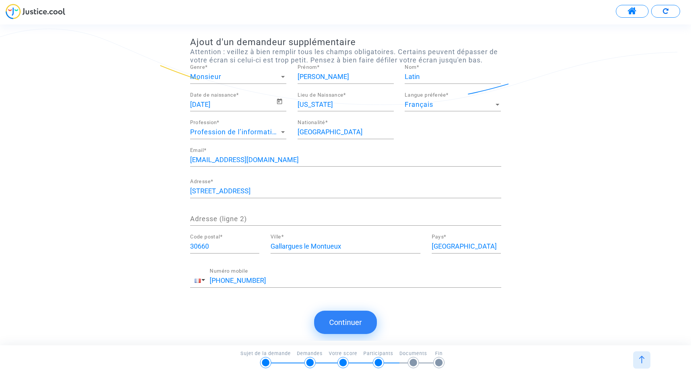
click at [341, 320] on button "Continuer" at bounding box center [345, 322] width 63 height 23
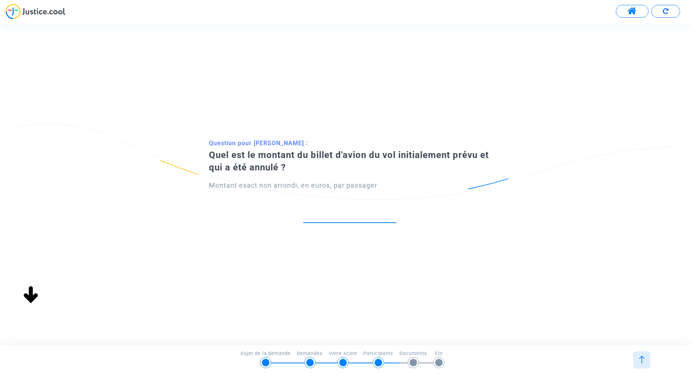
click at [356, 212] on input "number" at bounding box center [349, 214] width 93 height 10
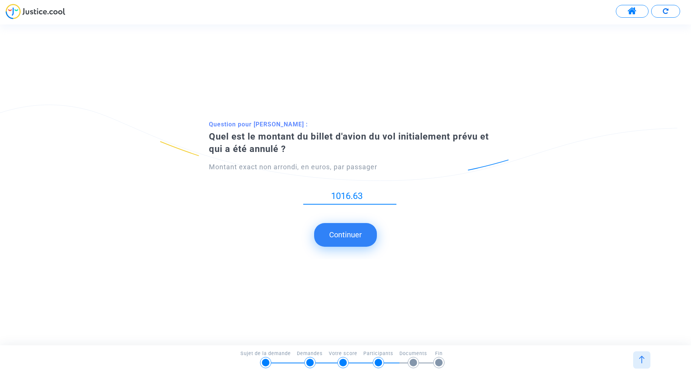
type input "1016.63"
click at [425, 203] on div "1016.63" at bounding box center [350, 198] width 282 height 30
click at [351, 237] on button "Continuer" at bounding box center [345, 234] width 63 height 23
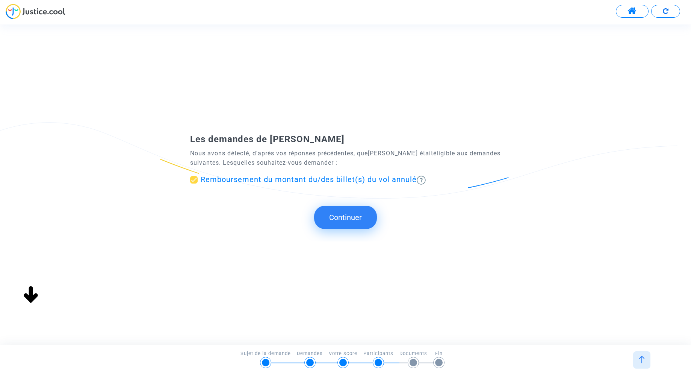
scroll to position [0, 0]
click at [341, 214] on button "Continuer" at bounding box center [345, 217] width 63 height 23
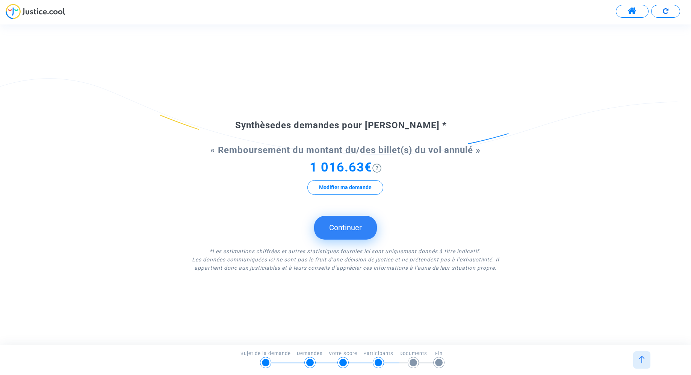
click at [349, 229] on button "Continuer" at bounding box center [345, 227] width 63 height 23
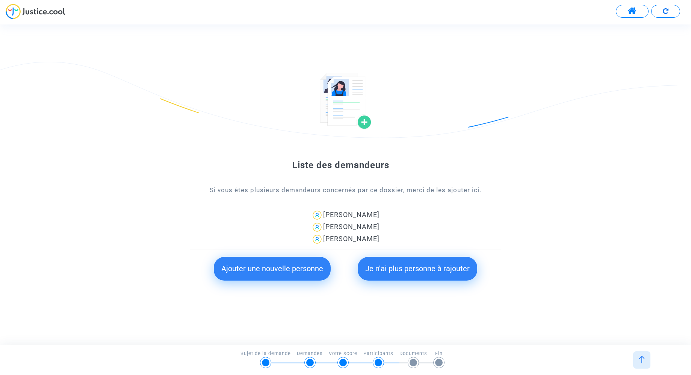
click at [417, 268] on button "Je n'ai plus personne à rajouter" at bounding box center [418, 268] width 120 height 23
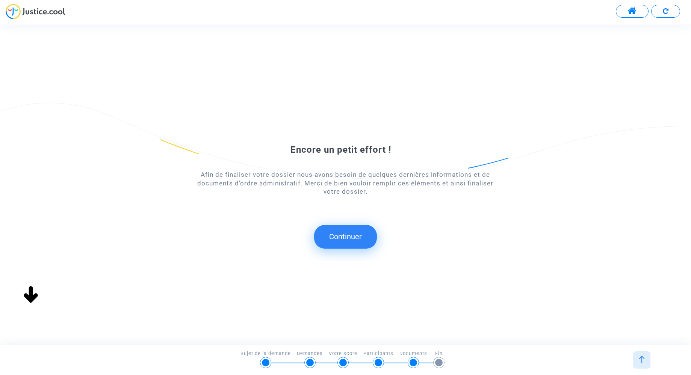
click at [347, 238] on button "Continuer" at bounding box center [345, 236] width 63 height 23
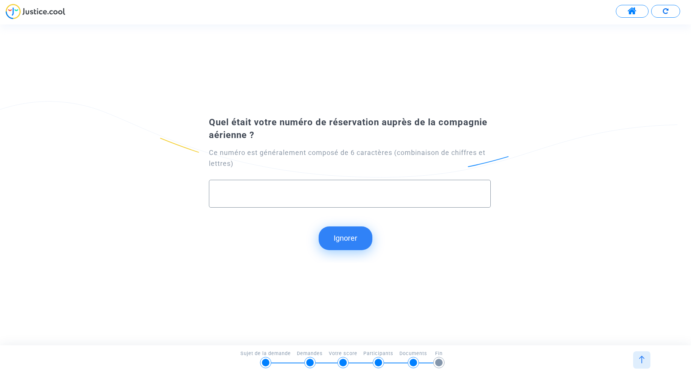
click at [285, 194] on input "text" at bounding box center [350, 193] width 267 height 9
paste input "XOJB86"
type input "XOJB86"
click at [343, 238] on button "Continuer" at bounding box center [345, 237] width 63 height 23
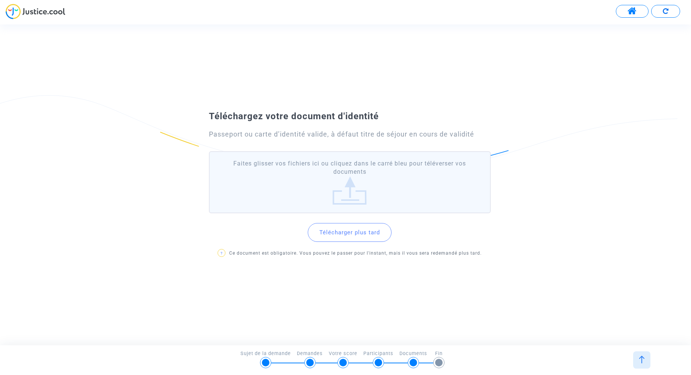
click at [363, 189] on label "Faites glisser vos fichiers ici ou cliquez dans le carré bleu pour téléverser v…" at bounding box center [350, 182] width 282 height 62
click at [0, 0] on input "Faites glisser vos fichiers ici ou cliquez dans le carré bleu pour téléverser v…" at bounding box center [0, 0] width 0 height 0
click at [351, 231] on button "Télécharger plus tard" at bounding box center [350, 232] width 84 height 19
click at [358, 183] on label "Faites glisser vos fichiers ici ou cliquez dans le carré bleu pour téléverser v…" at bounding box center [350, 182] width 282 height 62
click at [0, 0] on input "Faites glisser vos fichiers ici ou cliquez dans le carré bleu pour téléverser v…" at bounding box center [0, 0] width 0 height 0
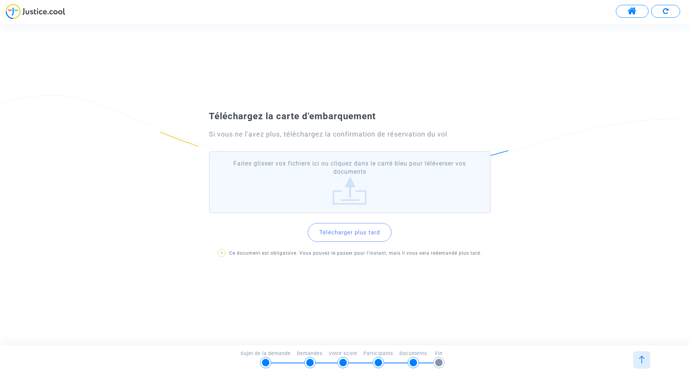
click at [357, 188] on label "Faites glisser vos fichiers ici ou cliquez dans le carré bleu pour téléverser v…" at bounding box center [350, 182] width 282 height 62
click at [0, 0] on input "Faites glisser vos fichiers ici ou cliquez dans le carré bleu pour téléverser v…" at bounding box center [0, 0] width 0 height 0
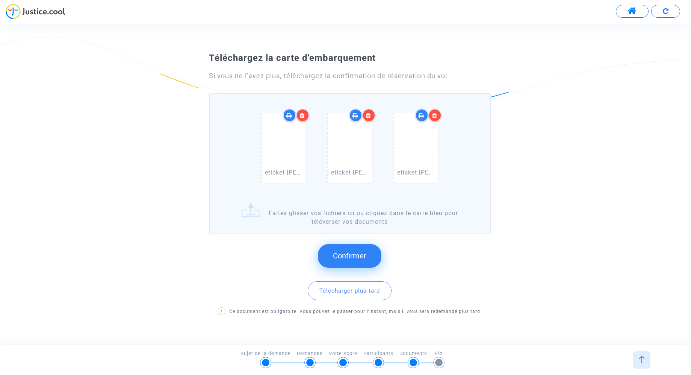
click at [348, 254] on span "Confirmer" at bounding box center [349, 255] width 33 height 9
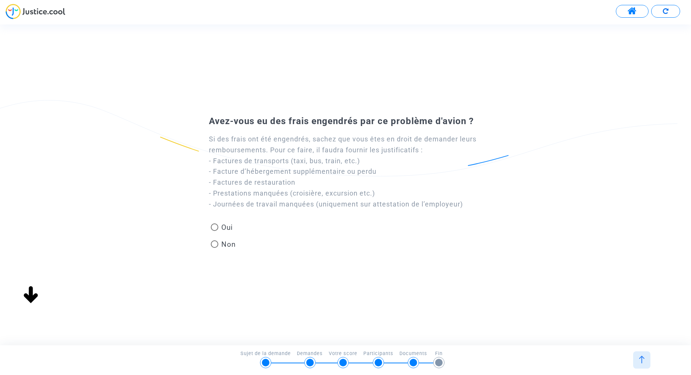
click at [215, 228] on span at bounding box center [215, 227] width 8 height 8
click at [215, 231] on input "Oui" at bounding box center [214, 231] width 0 height 0
radio input "true"
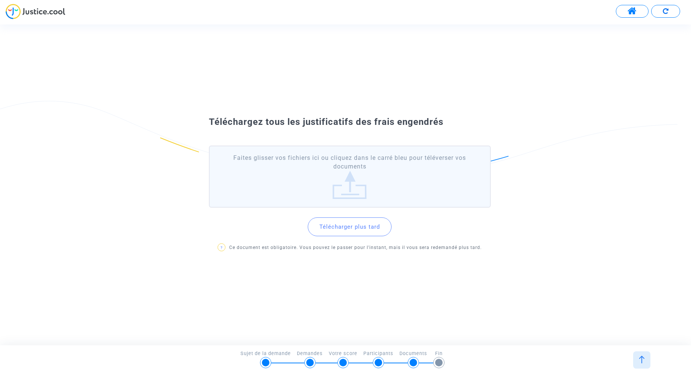
click at [352, 192] on label "Faites glisser vos fichiers ici ou cliquez dans le carré bleu pour téléverser v…" at bounding box center [350, 177] width 282 height 62
click at [0, 0] on input "Faites glisser vos fichiers ici ou cliquez dans le carré bleu pour téléverser v…" at bounding box center [0, 0] width 0 height 0
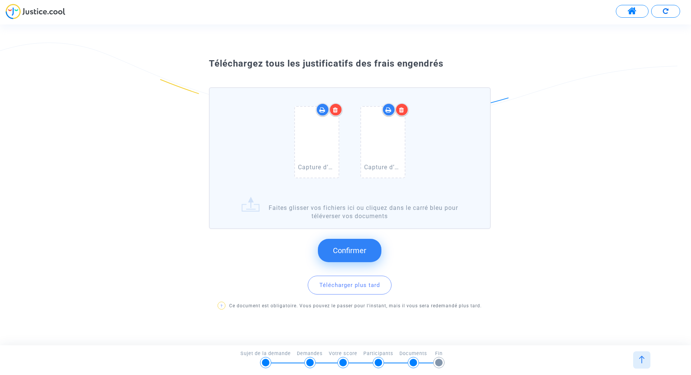
click at [318, 215] on label "Capture d’écran [DATE] 14.56.34.png Capture d’écran [DATE] 15.15.27.png Faite…" at bounding box center [350, 158] width 282 height 142
click at [0, 0] on input "Capture d’écran [DATE] 14.56.34.png Capture d’écran [DATE] 15.15.27.png Faite…" at bounding box center [0, 0] width 0 height 0
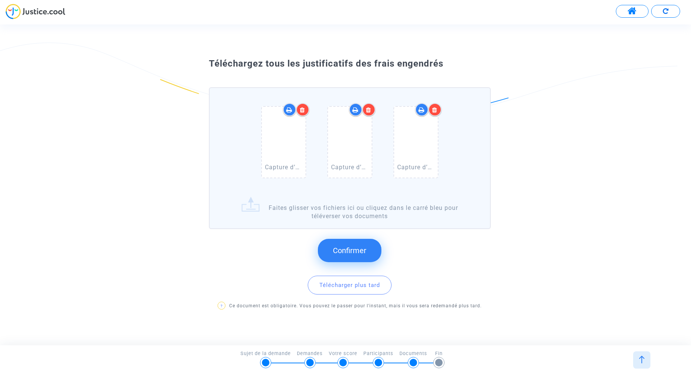
click at [351, 251] on span "Confirmer" at bounding box center [349, 250] width 33 height 9
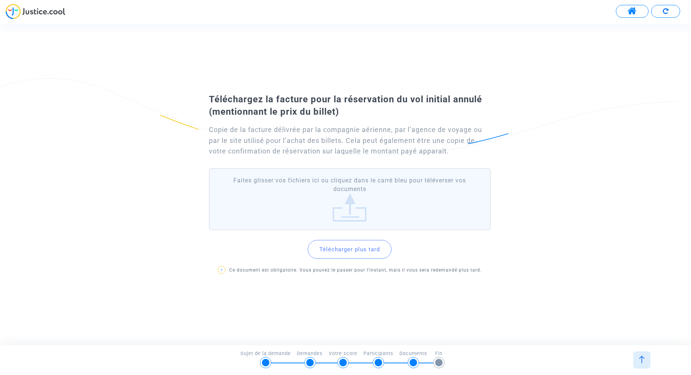
click at [356, 204] on label "Faites glisser vos fichiers ici ou cliquez dans le carré bleu pour téléverser v…" at bounding box center [350, 199] width 282 height 62
click at [0, 0] on input "Faites glisser vos fichiers ici ou cliquez dans le carré bleu pour téléverser v…" at bounding box center [0, 0] width 0 height 0
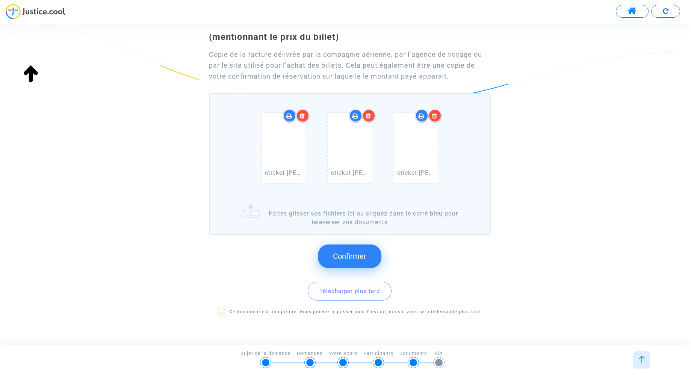
scroll to position [50, 0]
click at [355, 256] on span "Confirmer" at bounding box center [349, 255] width 33 height 9
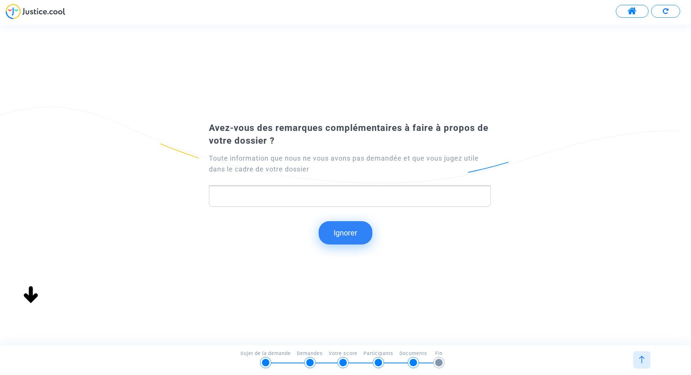
click at [397, 197] on p "Rich Text Editor, main" at bounding box center [350, 195] width 274 height 9
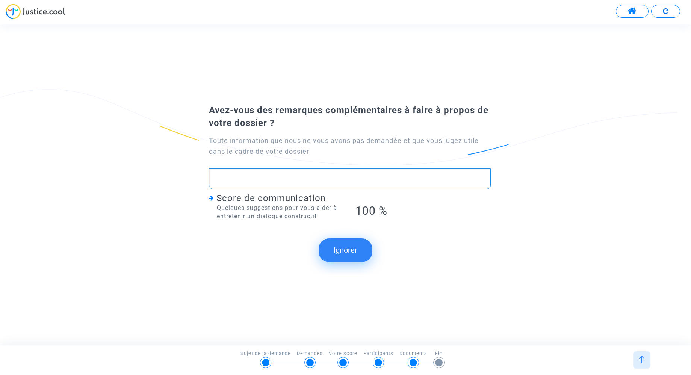
click at [269, 177] on p "Rich Text Editor, main" at bounding box center [350, 178] width 274 height 9
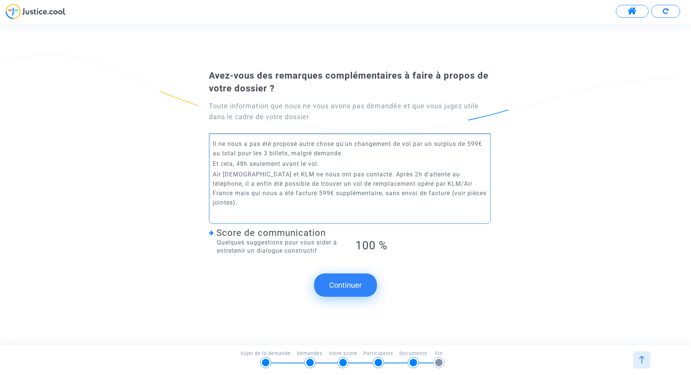
drag, startPoint x: 255, startPoint y: 155, endPoint x: 231, endPoint y: 154, distance: 24.4
click at [255, 155] on p "Il ne nous a pas été proposé autre chose qu'un changement de vol par un surplus…" at bounding box center [350, 148] width 274 height 19
click at [214, 148] on p "Il ne nous a pas été proposé autre chose qu'un changement de vol par un surplus…" at bounding box center [350, 148] width 274 height 19
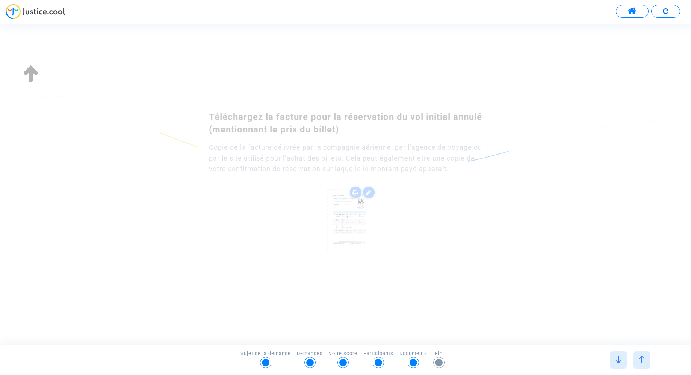
drag, startPoint x: 350, startPoint y: 174, endPoint x: 242, endPoint y: 183, distance: 108.7
click at [226, 173] on div "Continuer Ignorer Continuer Continuer Continuer Continuer Continuer Continuer C…" at bounding box center [352, 184] width 705 height 320
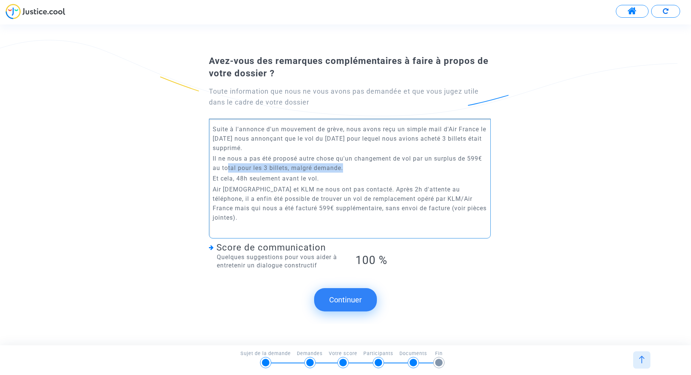
click at [359, 173] on p "Il ne nous a pas été proposé autre chose qu'un changement de vol par un surplus…" at bounding box center [350, 163] width 274 height 19
drag, startPoint x: 380, startPoint y: 173, endPoint x: 353, endPoint y: 165, distance: 28.5
click at [353, 165] on p "Il ne nous a pas été proposé autre chose qu'un changement de vol par un surplus…" at bounding box center [350, 163] width 274 height 19
click at [349, 194] on p "Air [DEMOGRAPHIC_DATA] et KLM ne nous ont pas contacté. Après 2h d'attente au t…" at bounding box center [350, 204] width 274 height 38
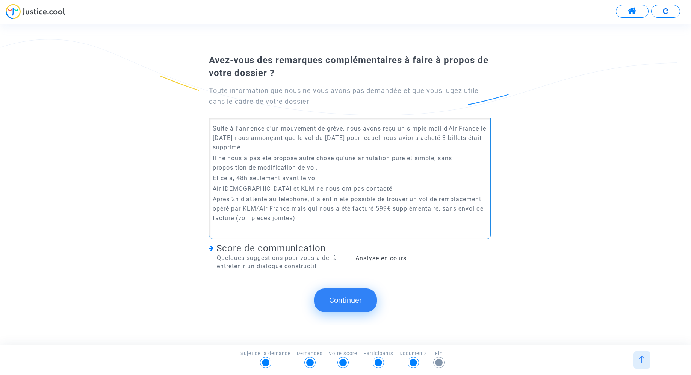
click at [362, 192] on p "Air [DEMOGRAPHIC_DATA] et KLM ne nous ont pas contacté." at bounding box center [350, 188] width 274 height 9
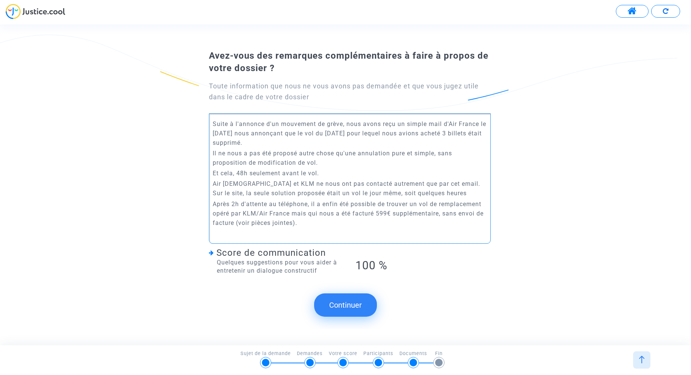
click at [361, 194] on p "Air [DEMOGRAPHIC_DATA] et KLM ne nous ont pas contacté autrement que par cet em…" at bounding box center [350, 188] width 274 height 19
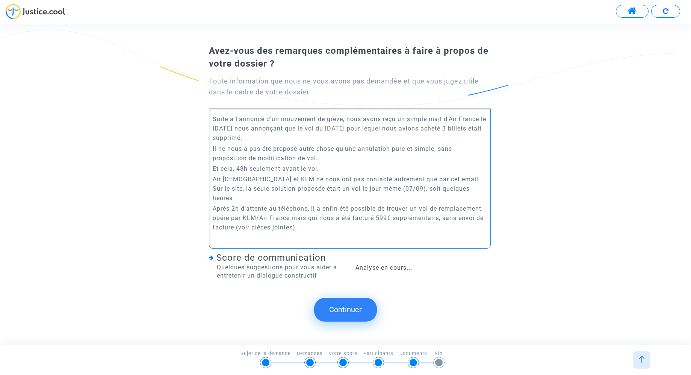
click at [468, 192] on p "Air [DEMOGRAPHIC_DATA] et KLM ne nous ont pas contacté autrement que par cet em…" at bounding box center [350, 188] width 274 height 28
click at [318, 210] on p "Après 2h d'attente au téléphone, il a enfin été possible de trouver un vol de r…" at bounding box center [350, 218] width 274 height 28
click at [327, 138] on p "Suite à l'annonce d'un mouvement de grève, nous avons reçu un simple mail d'Air…" at bounding box center [350, 128] width 274 height 28
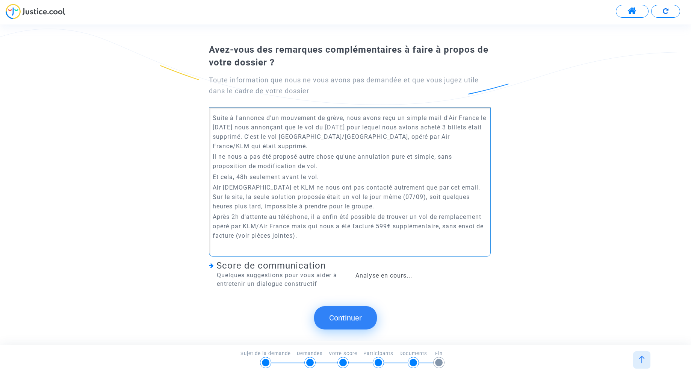
click at [405, 138] on p "Suite à l'annonce d'un mouvement de grève, nous avons reçu un simple mail d'Air…" at bounding box center [350, 132] width 274 height 38
click at [415, 170] on p "Il ne nous a pas été proposé autre chose qu'une annulation pure et simple, sans…" at bounding box center [350, 161] width 274 height 19
click at [345, 316] on button "Continuer" at bounding box center [345, 317] width 63 height 23
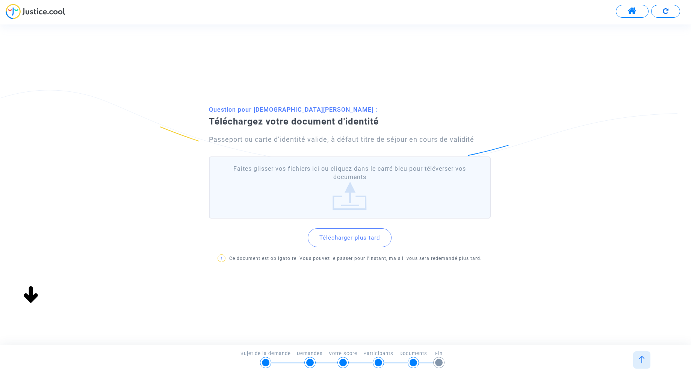
click at [352, 200] on label "Faites glisser vos fichiers ici ou cliquez dans le carré bleu pour téléverser v…" at bounding box center [350, 187] width 282 height 62
click at [0, 0] on input "Faites glisser vos fichiers ici ou cliquez dans le carré bleu pour téléverser v…" at bounding box center [0, 0] width 0 height 0
click at [348, 193] on label "Faites glisser vos fichiers ici ou cliquez dans le carré bleu pour téléverser v…" at bounding box center [350, 187] width 282 height 62
click at [0, 0] on input "Faites glisser vos fichiers ici ou cliquez dans le carré bleu pour téléverser v…" at bounding box center [0, 0] width 0 height 0
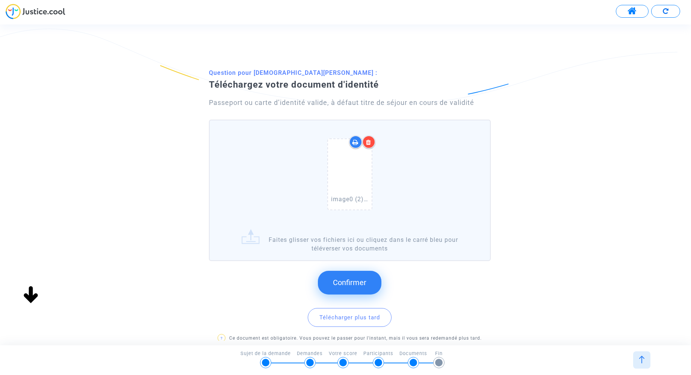
click at [353, 286] on span "Confirmer" at bounding box center [349, 282] width 33 height 9
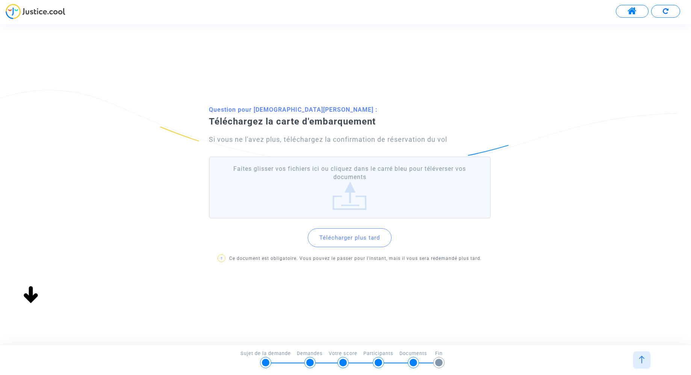
click at [350, 203] on label "Faites glisser vos fichiers ici ou cliquez dans le carré bleu pour téléverser v…" at bounding box center [350, 187] width 282 height 62
click at [0, 0] on input "Faites glisser vos fichiers ici ou cliquez dans le carré bleu pour téléverser v…" at bounding box center [0, 0] width 0 height 0
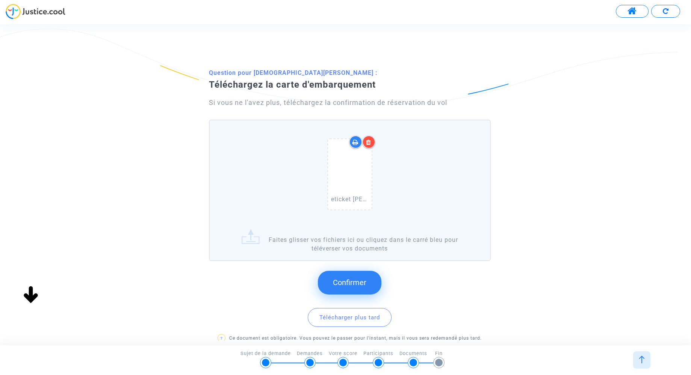
click at [354, 278] on span "Confirmer" at bounding box center [349, 282] width 33 height 9
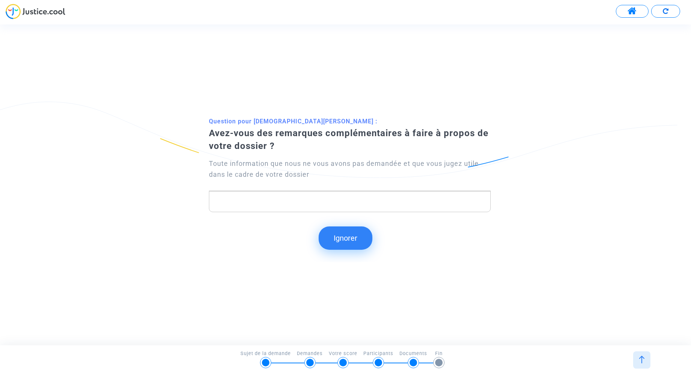
click at [343, 239] on button "Ignorer" at bounding box center [346, 237] width 54 height 23
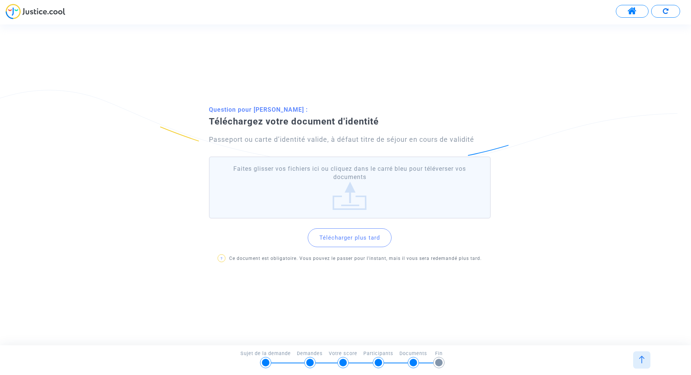
click at [353, 200] on label "Faites glisser vos fichiers ici ou cliquez dans le carré bleu pour téléverser v…" at bounding box center [350, 187] width 282 height 62
click at [0, 0] on input "Faites glisser vos fichiers ici ou cliquez dans le carré bleu pour téléverser v…" at bounding box center [0, 0] width 0 height 0
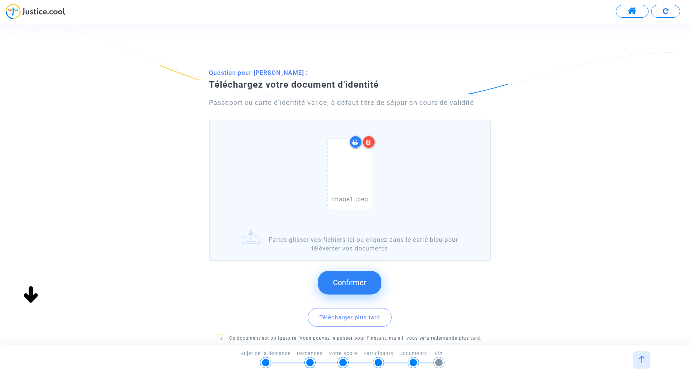
click at [351, 279] on span "Confirmer" at bounding box center [349, 282] width 33 height 9
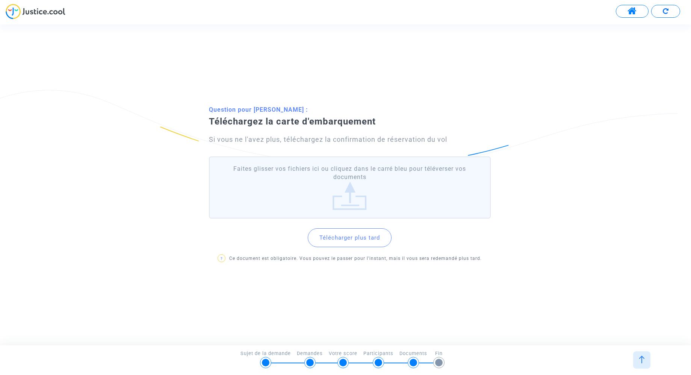
click at [353, 204] on label "Faites glisser vos fichiers ici ou cliquez dans le carré bleu pour téléverser v…" at bounding box center [350, 187] width 282 height 62
click at [0, 0] on input "Faites glisser vos fichiers ici ou cliquez dans le carré bleu pour téléverser v…" at bounding box center [0, 0] width 0 height 0
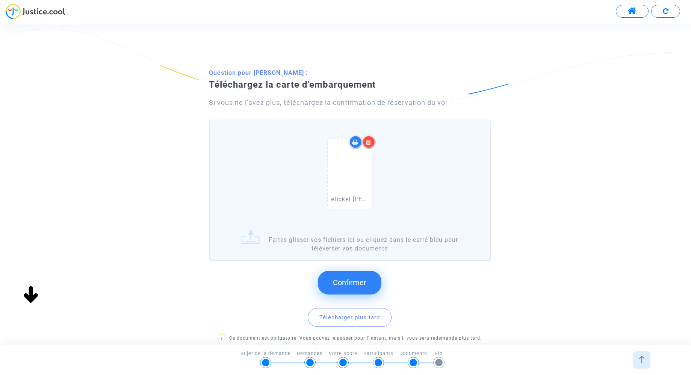
click at [359, 285] on span "Confirmer" at bounding box center [349, 282] width 33 height 9
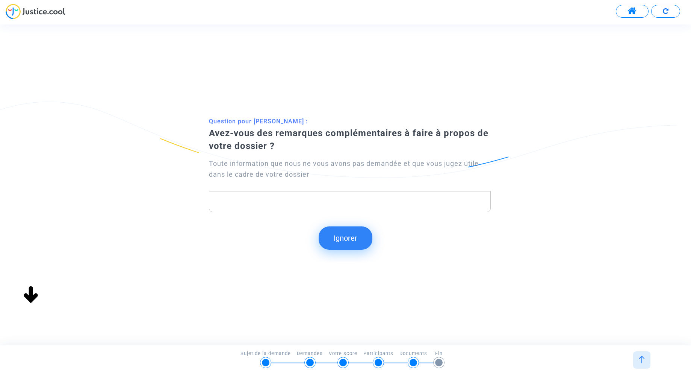
click at [350, 241] on button "Ignorer" at bounding box center [346, 237] width 54 height 23
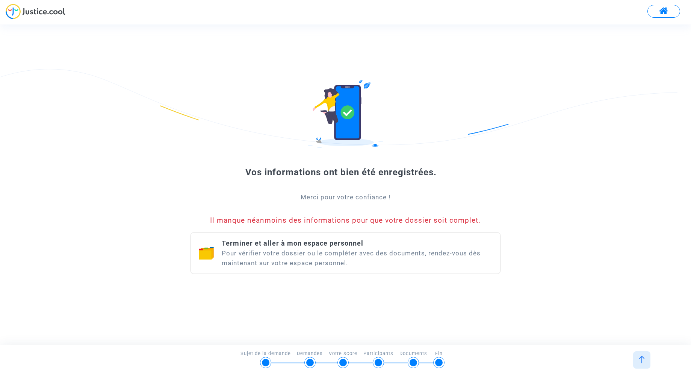
click at [372, 221] on div "Il manque néanmoins des informations pour que votre dossier soit complet." at bounding box center [345, 220] width 311 height 8
click at [346, 223] on div "Il manque néanmoins des informations pour que votre dossier soit complet." at bounding box center [345, 220] width 311 height 8
click at [333, 250] on div "Terminer et aller à mon espace personnel Pour vérifier votre dossier ou le comp…" at bounding box center [357, 252] width 271 height 29
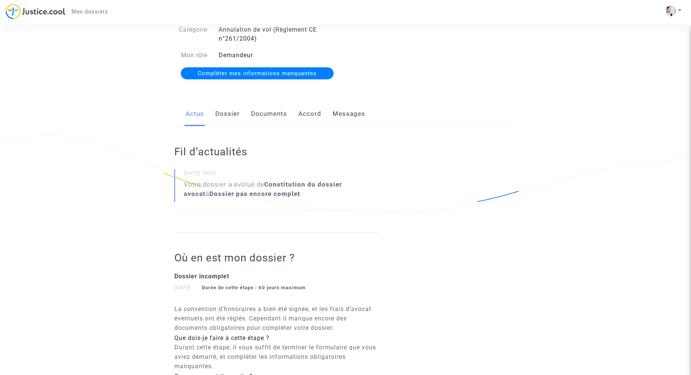
scroll to position [66, 0]
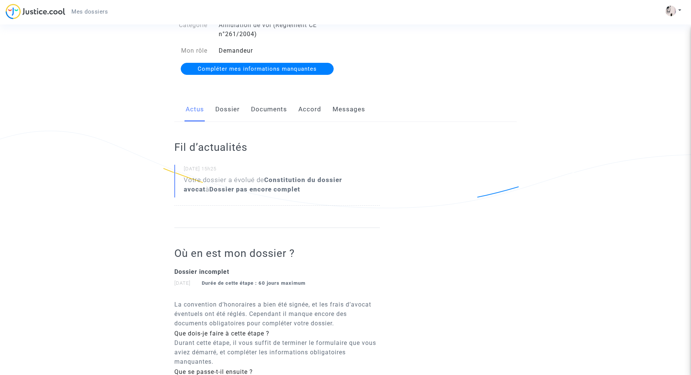
click at [280, 69] on span "Compléter mes informations manquantes" at bounding box center [257, 68] width 119 height 7
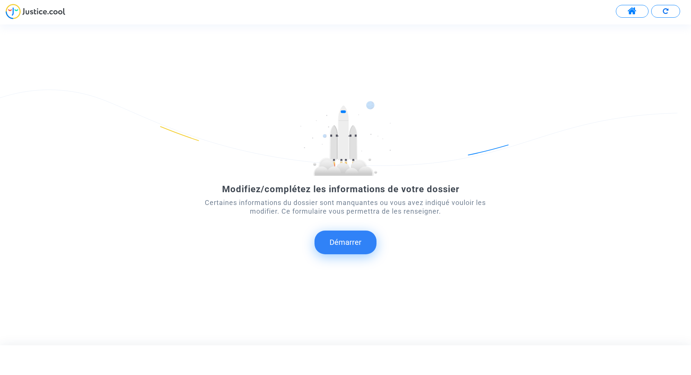
click at [355, 243] on button "Démarrer" at bounding box center [346, 241] width 62 height 23
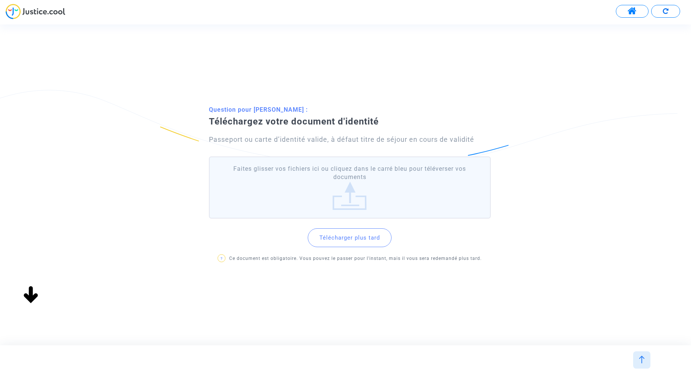
click at [351, 192] on label "Faites glisser vos fichiers ici ou cliquez dans le carré bleu pour téléverser v…" at bounding box center [350, 187] width 282 height 62
click at [0, 0] on input "Faites glisser vos fichiers ici ou cliquez dans le carré bleu pour téléverser v…" at bounding box center [0, 0] width 0 height 0
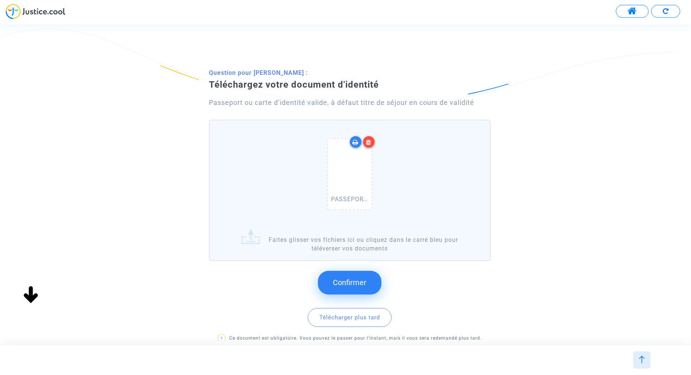
click at [351, 285] on span "Confirmer" at bounding box center [349, 282] width 33 height 9
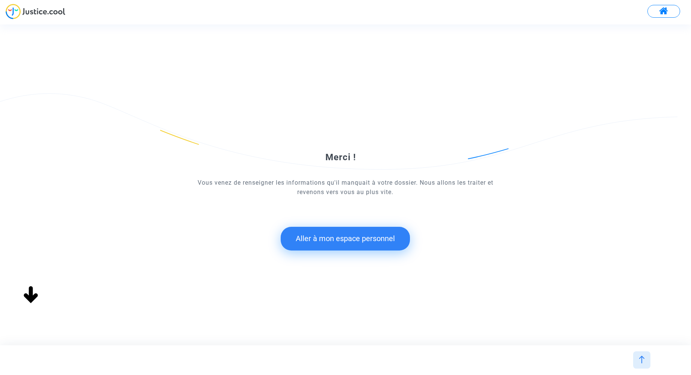
click at [344, 237] on button "Aller à mon espace personnel" at bounding box center [345, 238] width 129 height 23
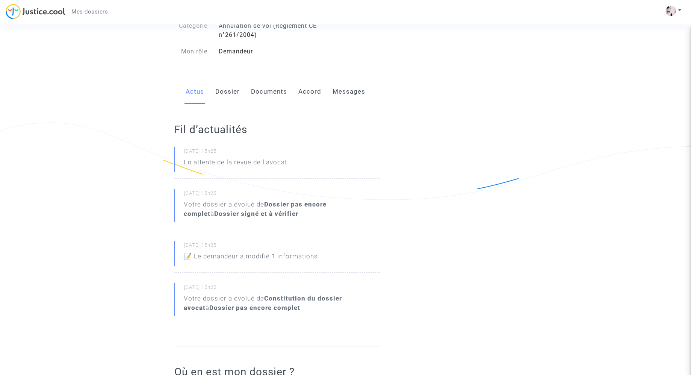
scroll to position [70, 0]
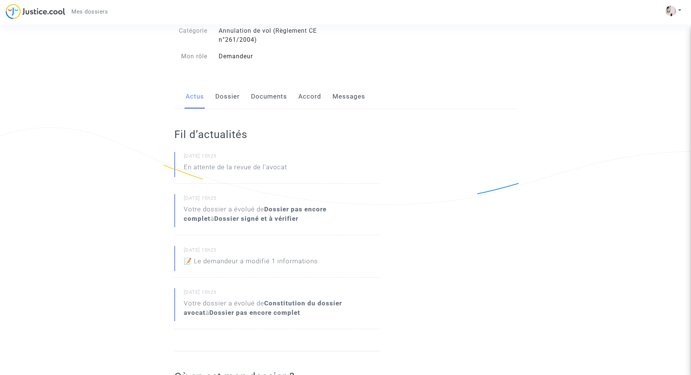
click at [225, 97] on link "Dossier" at bounding box center [227, 96] width 24 height 25
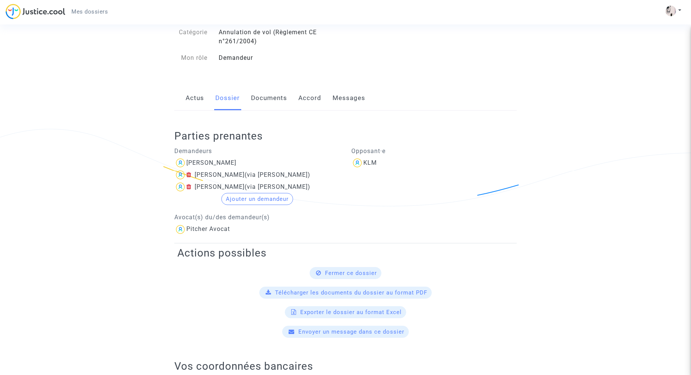
scroll to position [69, 0]
click at [261, 196] on button "Ajouter un demandeur" at bounding box center [257, 198] width 72 height 12
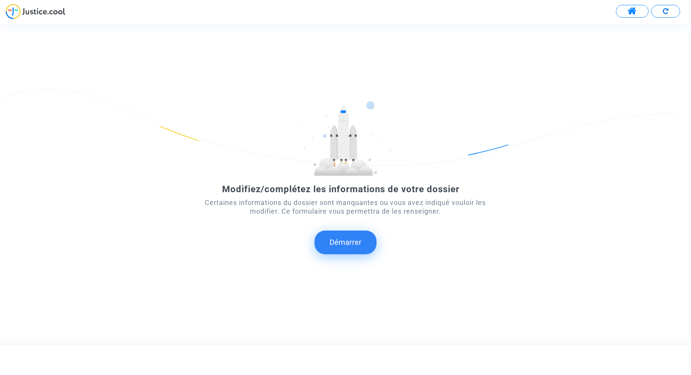
click at [358, 242] on button "Démarrer" at bounding box center [346, 241] width 62 height 23
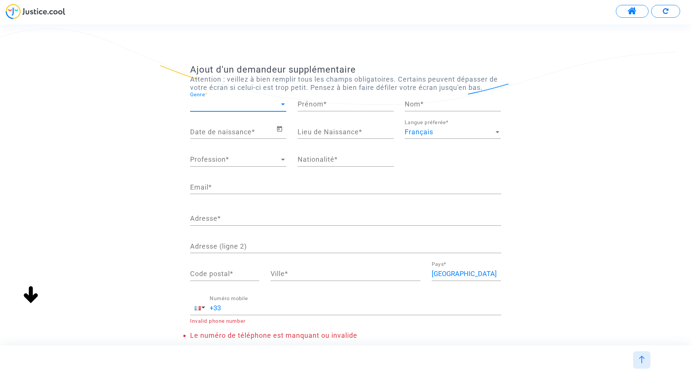
click at [224, 105] on span "Genre" at bounding box center [234, 104] width 89 height 8
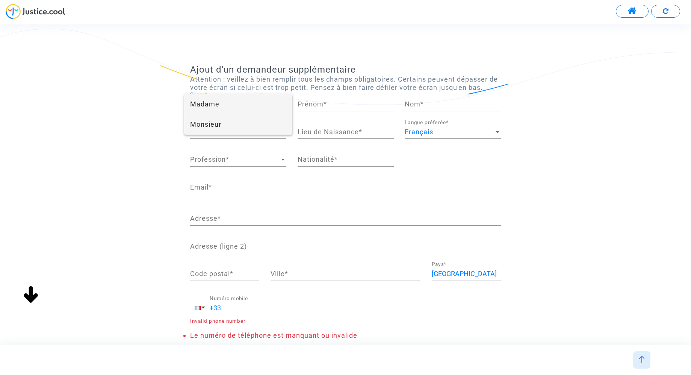
click at [217, 126] on span "Monsieur" at bounding box center [238, 124] width 96 height 20
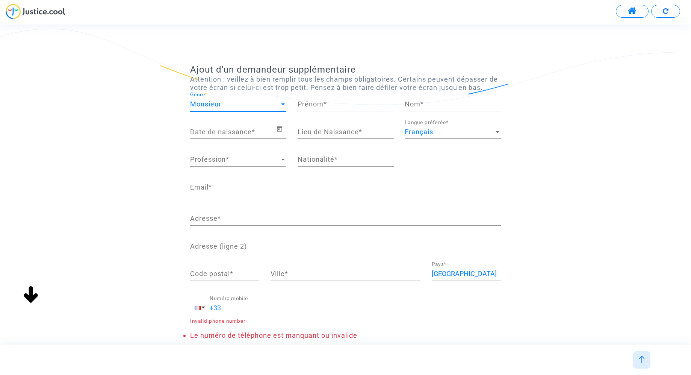
click at [319, 105] on input "Prénom *" at bounding box center [346, 104] width 96 height 8
type input "[PERSON_NAME]"
type input "Lanz"
click at [243, 133] on input "Date de naissance *" at bounding box center [233, 132] width 86 height 8
click at [280, 128] on icon "Open calendar" at bounding box center [279, 128] width 7 height 9
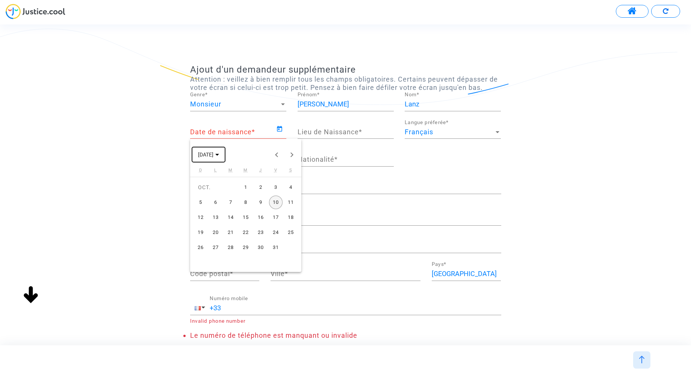
click at [219, 151] on span "[DATE]" at bounding box center [208, 154] width 21 height 6
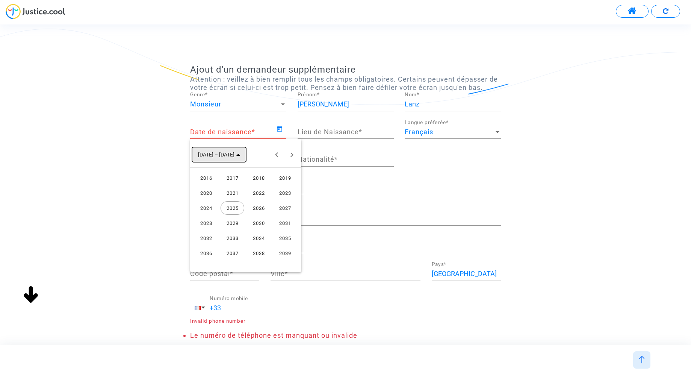
click at [227, 156] on span "[DATE] – [DATE]" at bounding box center [216, 155] width 36 height 6
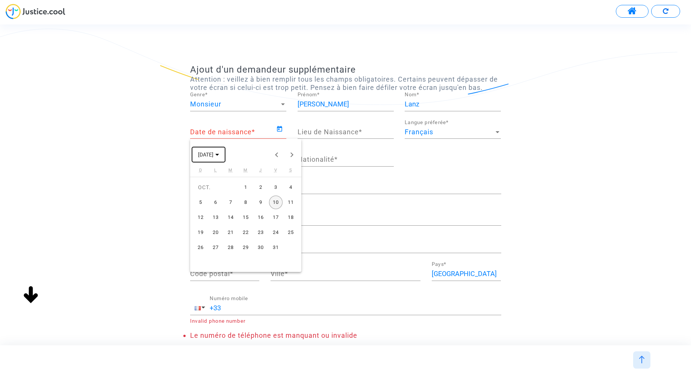
click at [219, 155] on icon "Choose month and year" at bounding box center [217, 155] width 4 height 2
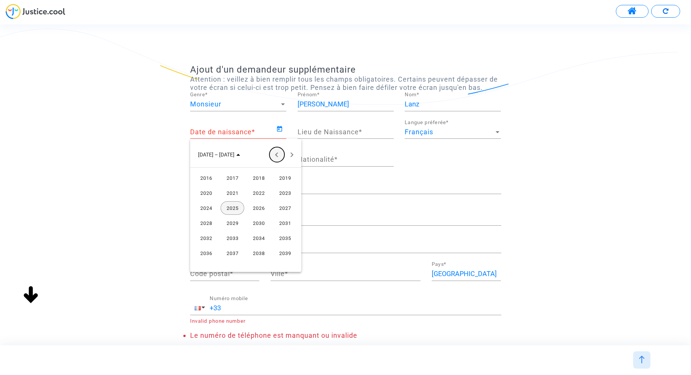
click at [279, 154] on button "Previous 24 years" at bounding box center [277, 154] width 15 height 15
click at [234, 208] on div "2001" at bounding box center [233, 208] width 24 height 14
click at [204, 193] on div "JANV." at bounding box center [206, 193] width 24 height 14
click at [217, 200] on div "1" at bounding box center [216, 203] width 14 height 14
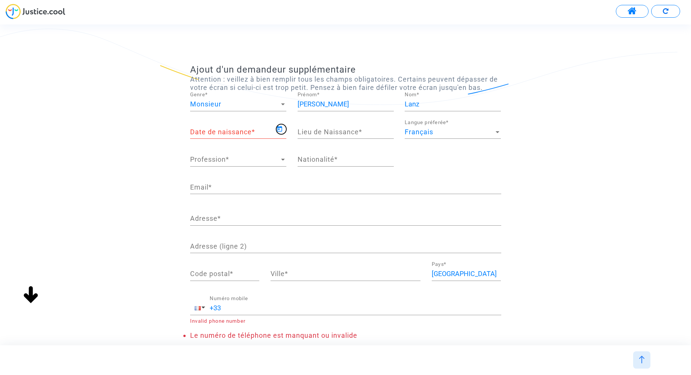
type input "[DATE]"
click at [225, 158] on span "Profession" at bounding box center [234, 160] width 89 height 8
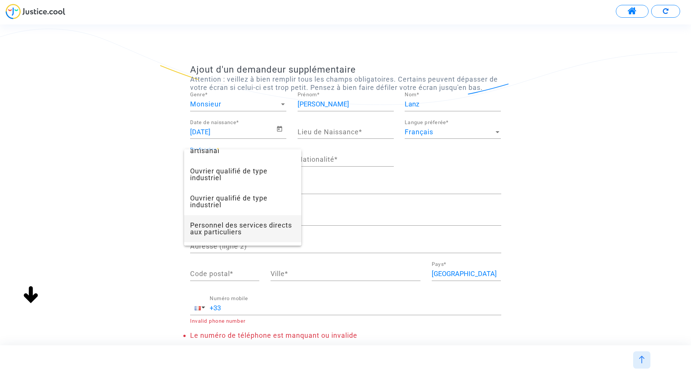
scroll to position [446, 0]
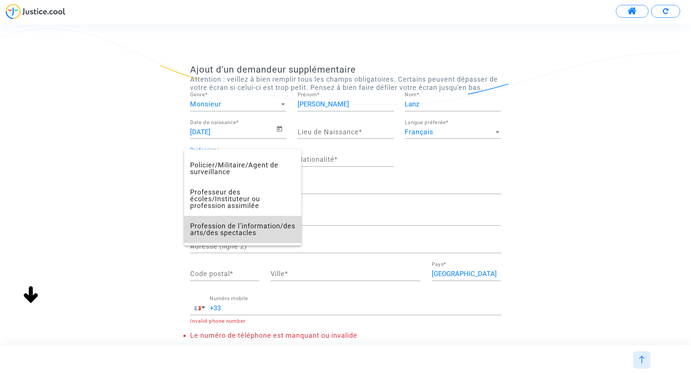
click at [255, 224] on span "Profession de l’information/des arts/des spectacles" at bounding box center [242, 229] width 105 height 27
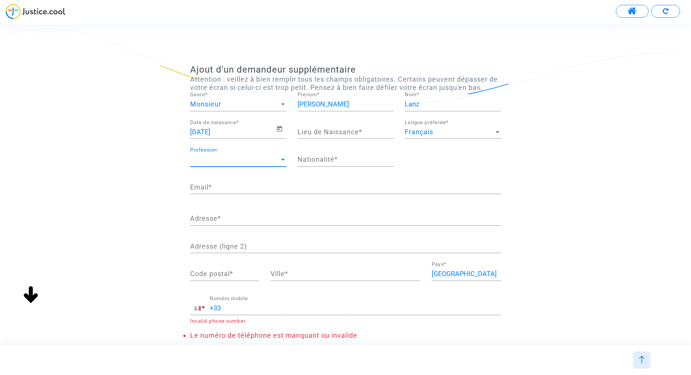
scroll to position [467, 0]
click at [324, 161] on input "Nationalité *" at bounding box center [346, 160] width 96 height 8
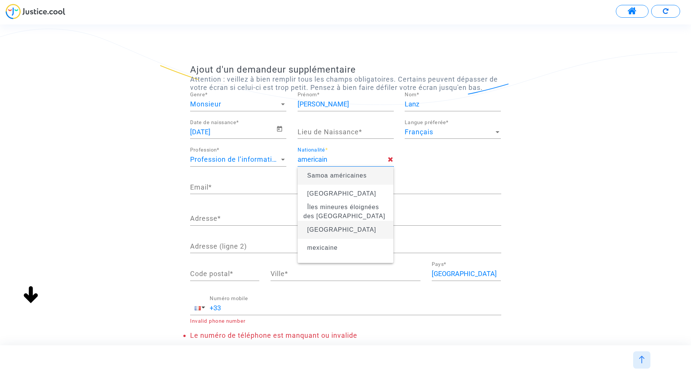
click at [337, 227] on span "[GEOGRAPHIC_DATA]" at bounding box center [342, 229] width 69 height 6
type input "[GEOGRAPHIC_DATA]"
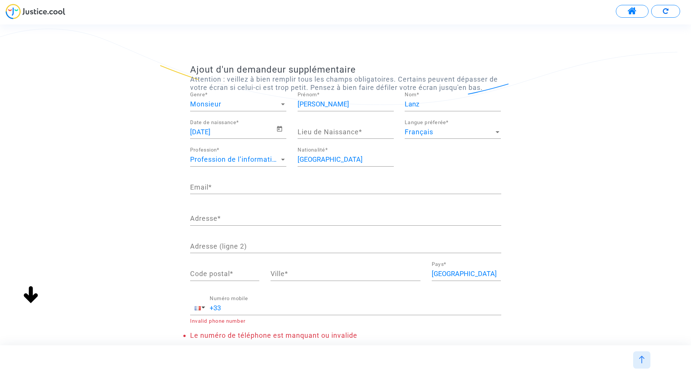
click at [233, 185] on input "Email *" at bounding box center [345, 187] width 311 height 8
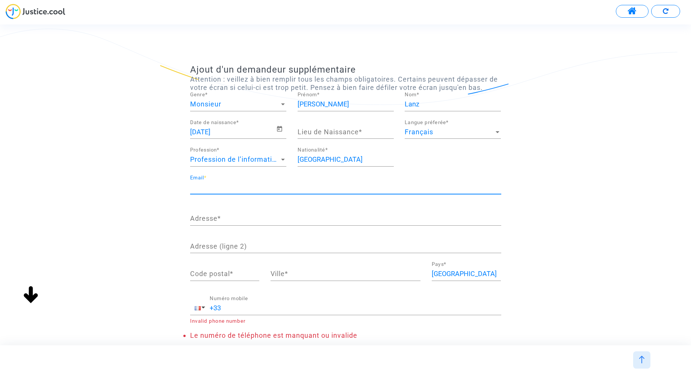
type input "[EMAIL_ADDRESS][DOMAIN_NAME]"
type input "[GEOGRAPHIC_DATA]"
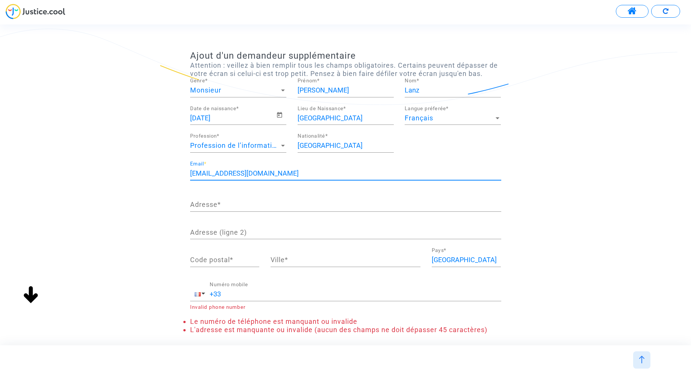
scroll to position [18, 0]
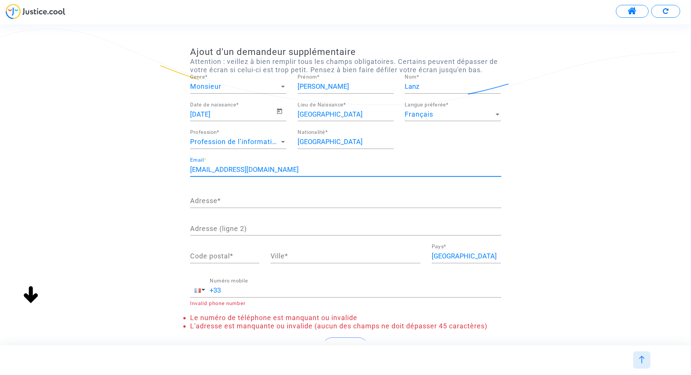
click at [253, 202] on input "Adresse *" at bounding box center [345, 201] width 311 height 8
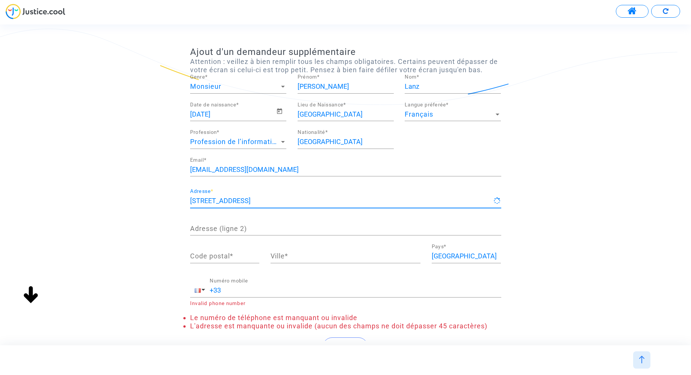
type input "[STREET_ADDRESS]"
type input "30660"
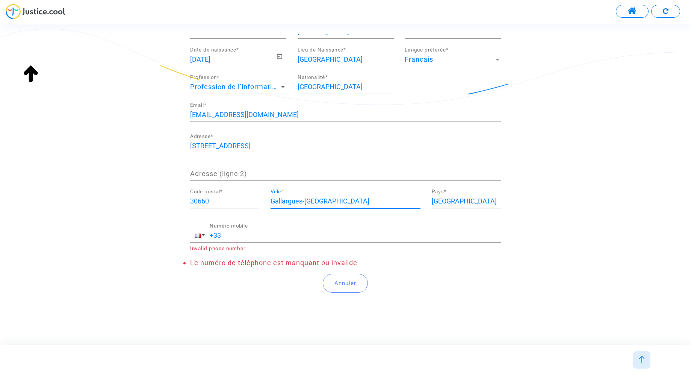
scroll to position [76, 0]
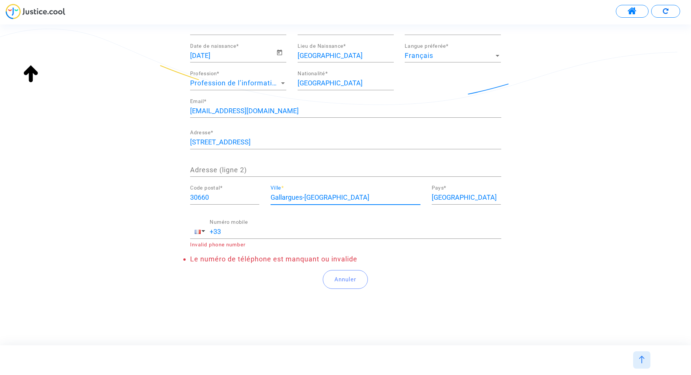
type input "Gallargues-[GEOGRAPHIC_DATA]"
click at [266, 235] on input "+33" at bounding box center [356, 232] width 292 height 8
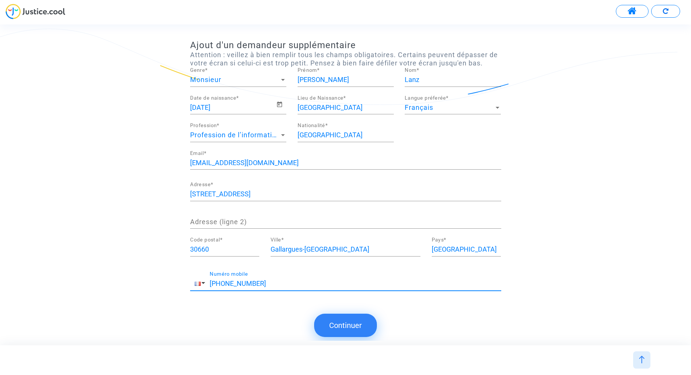
scroll to position [3, 0]
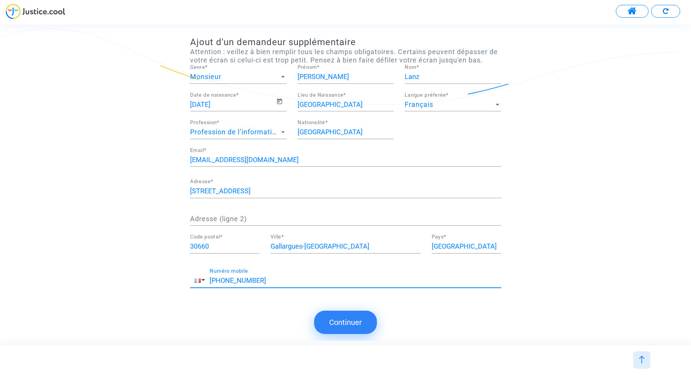
type input "[PHONE_NUMBER]"
click at [343, 320] on button "Continuer" at bounding box center [345, 322] width 63 height 23
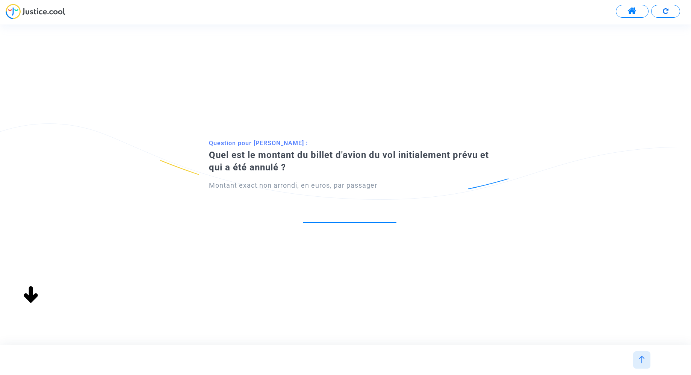
click at [366, 215] on input "number" at bounding box center [349, 214] width 93 height 10
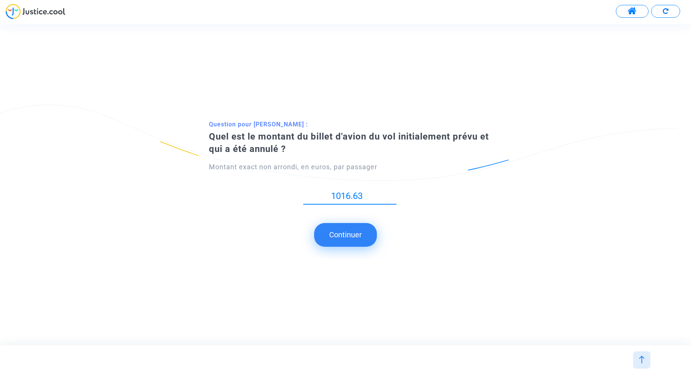
type input "1016.63"
click at [346, 235] on button "Continuer" at bounding box center [345, 234] width 63 height 23
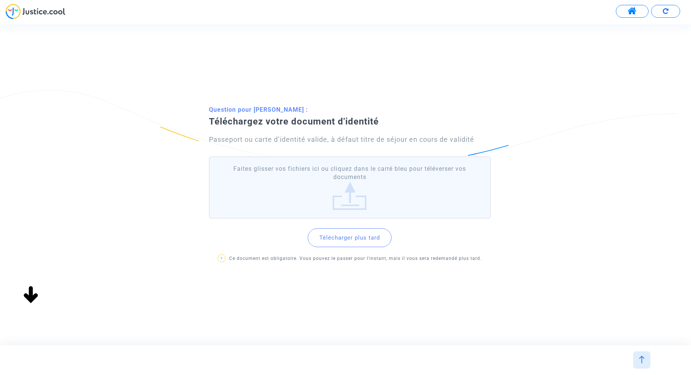
scroll to position [0, 0]
click at [348, 194] on label "Faites glisser vos fichiers ici ou cliquez dans le carré bleu pour téléverser v…" at bounding box center [350, 187] width 282 height 62
click at [0, 0] on input "Faites glisser vos fichiers ici ou cliquez dans le carré bleu pour téléverser v…" at bounding box center [0, 0] width 0 height 0
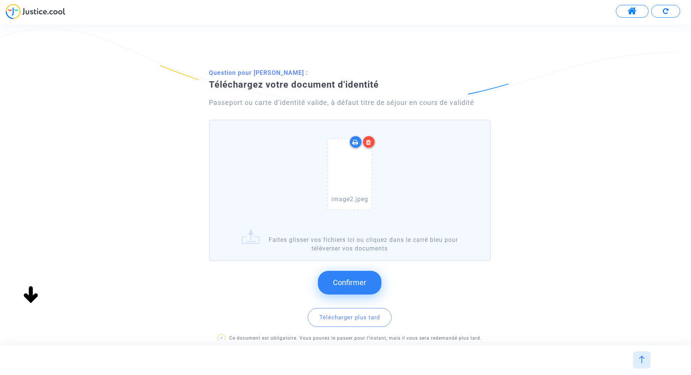
click at [352, 284] on span "Confirmer" at bounding box center [349, 282] width 33 height 9
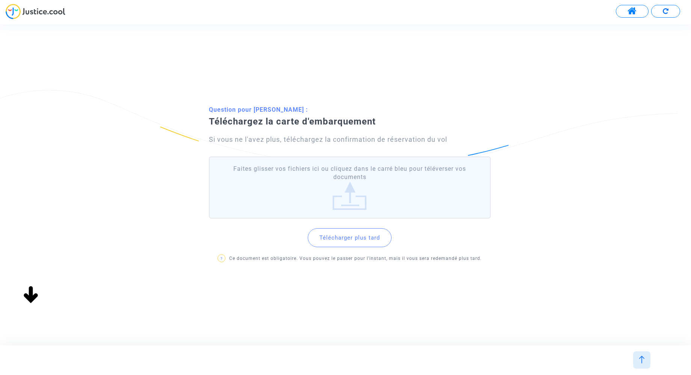
click at [344, 203] on label "Faites glisser vos fichiers ici ou cliquez dans le carré bleu pour téléverser v…" at bounding box center [350, 187] width 282 height 62
click at [0, 0] on input "Faites glisser vos fichiers ici ou cliquez dans le carré bleu pour téléverser v…" at bounding box center [0, 0] width 0 height 0
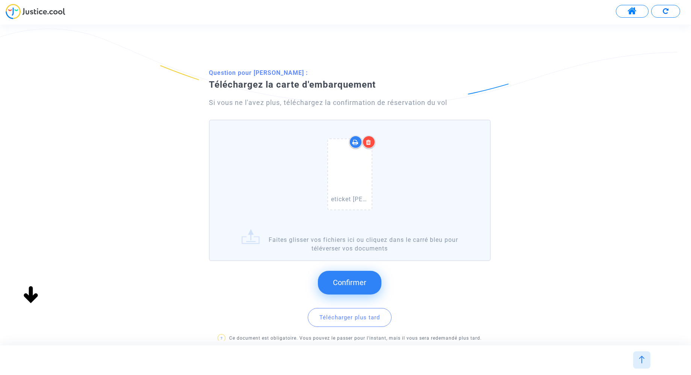
click at [356, 280] on span "Confirmer" at bounding box center [349, 282] width 33 height 9
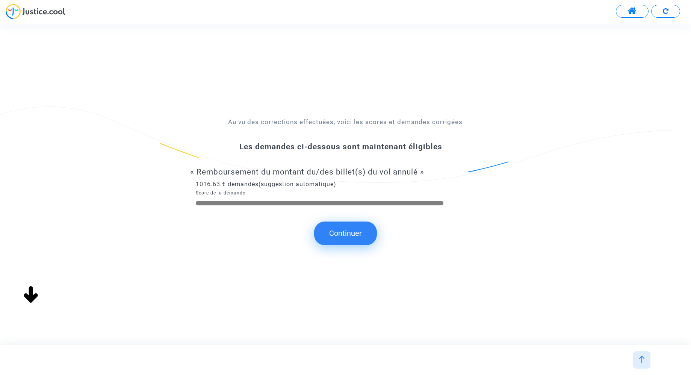
click at [350, 230] on button "Continuer" at bounding box center [345, 232] width 63 height 23
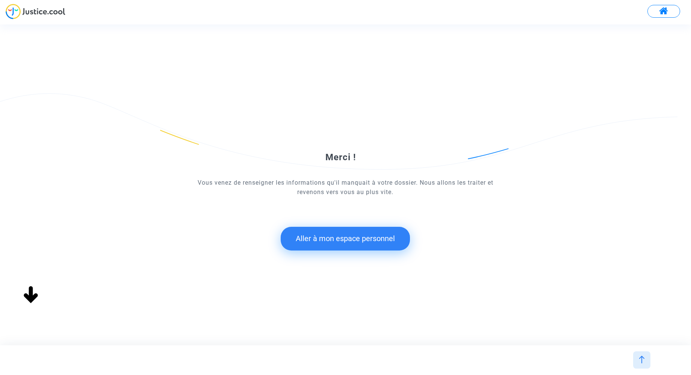
click at [348, 239] on button "Aller à mon espace personnel" at bounding box center [345, 238] width 129 height 23
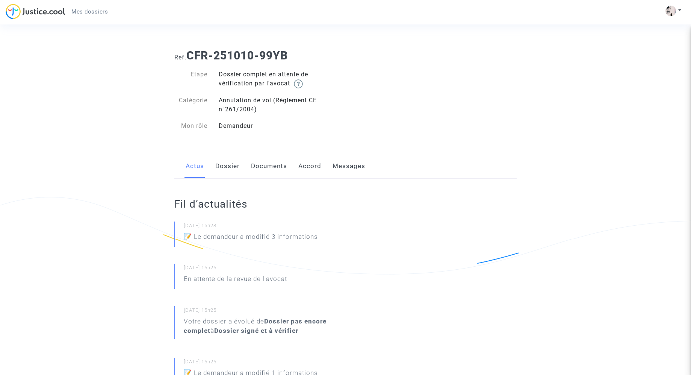
click at [220, 165] on link "Dossier" at bounding box center [227, 166] width 24 height 25
